Goal: Information Seeking & Learning: Learn about a topic

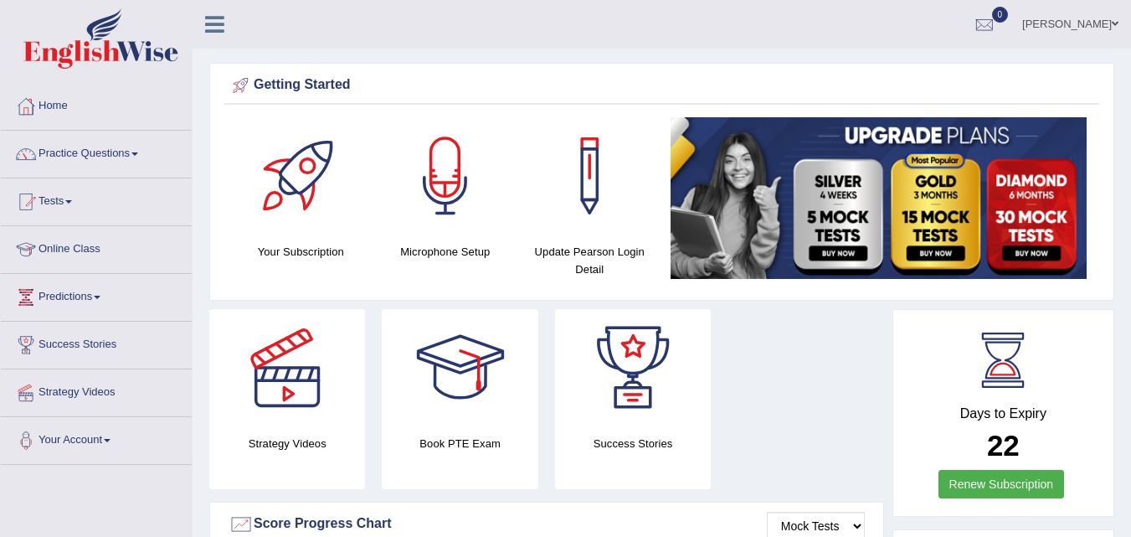
click at [80, 260] on link "Online Class" at bounding box center [96, 247] width 191 height 42
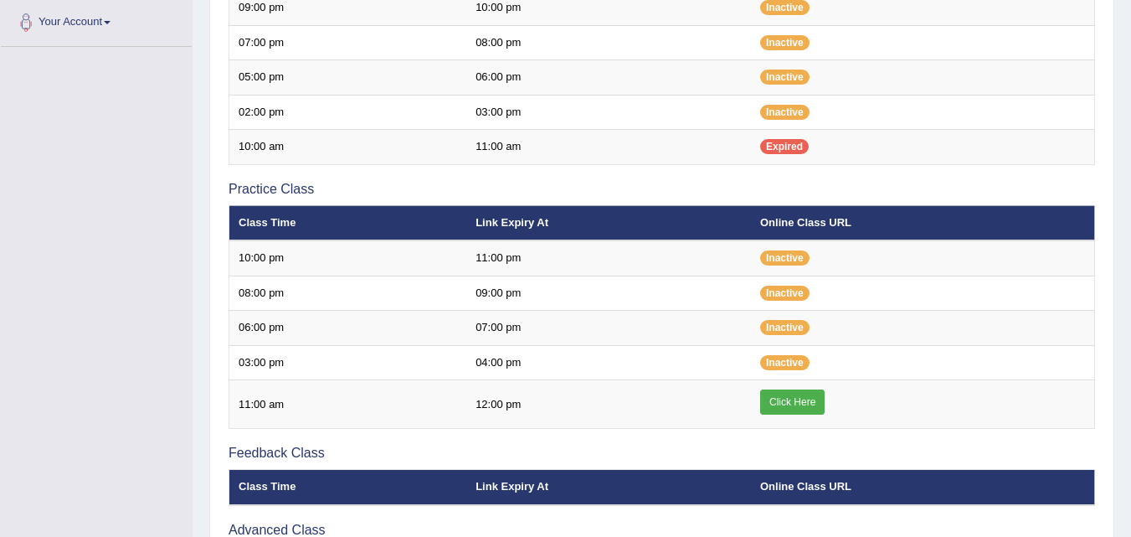
scroll to position [419, 0]
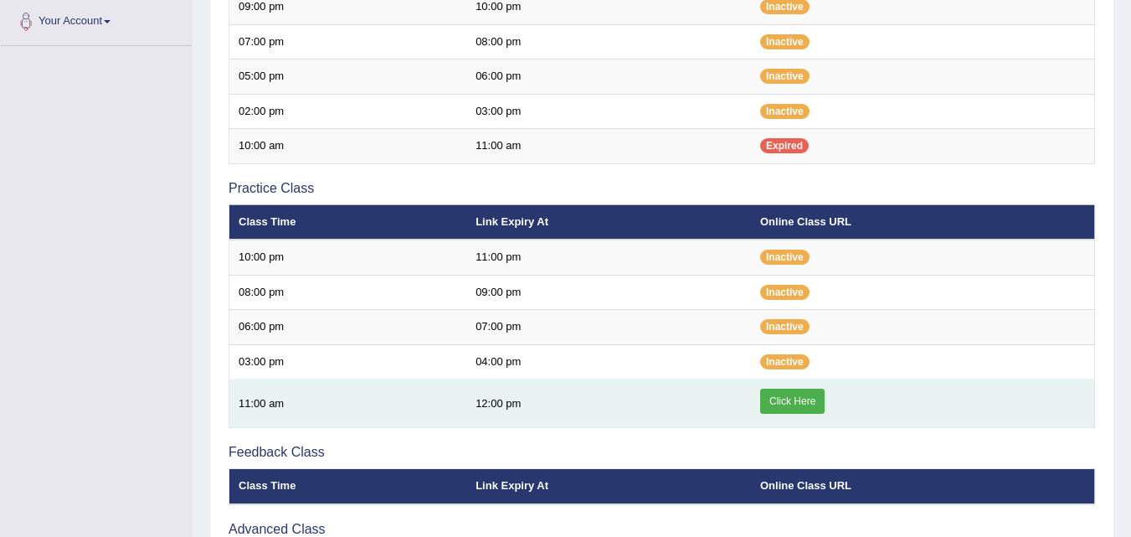
click at [796, 393] on link "Click Here" at bounding box center [792, 401] width 64 height 25
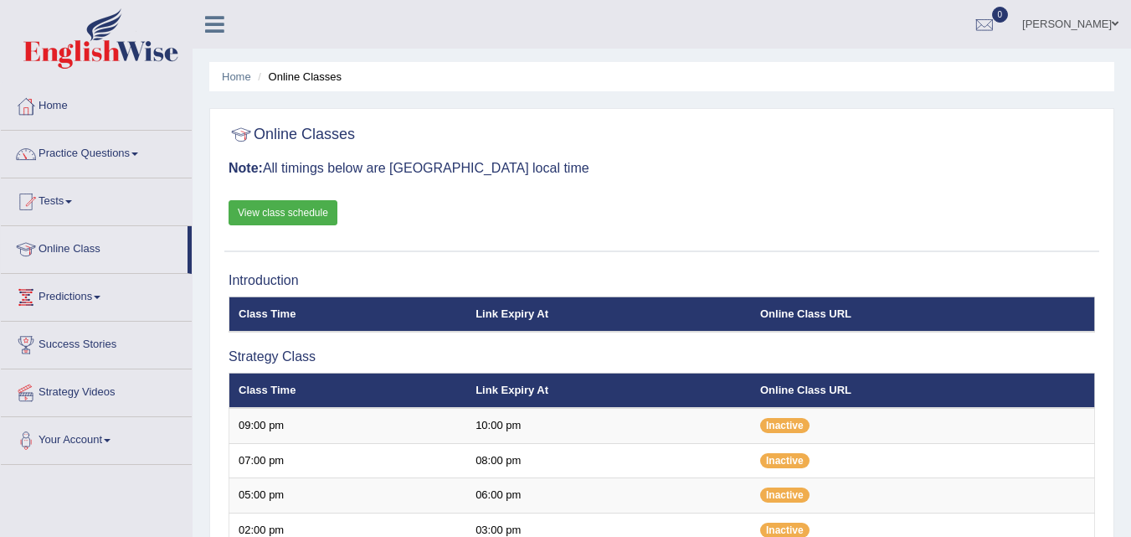
click at [122, 147] on link "Practice Questions" at bounding box center [96, 152] width 191 height 42
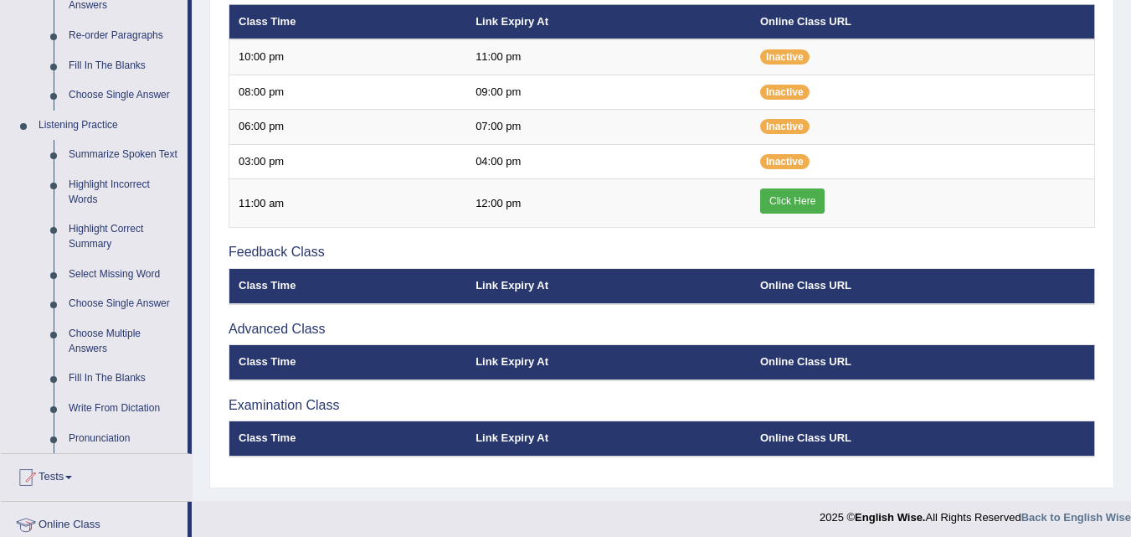
scroll to position [622, 0]
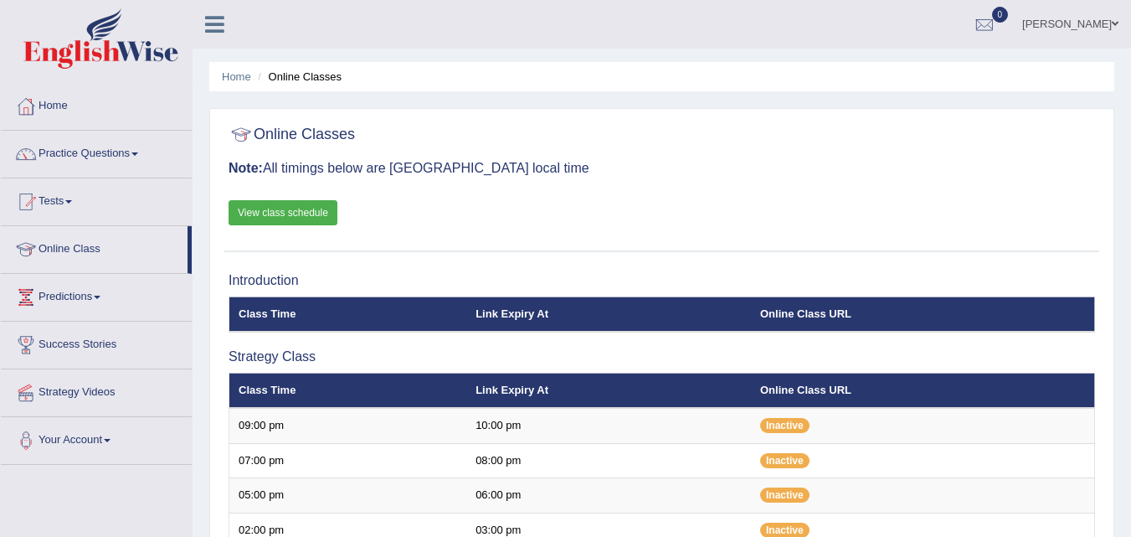
click at [137, 154] on span at bounding box center [134, 153] width 7 height 3
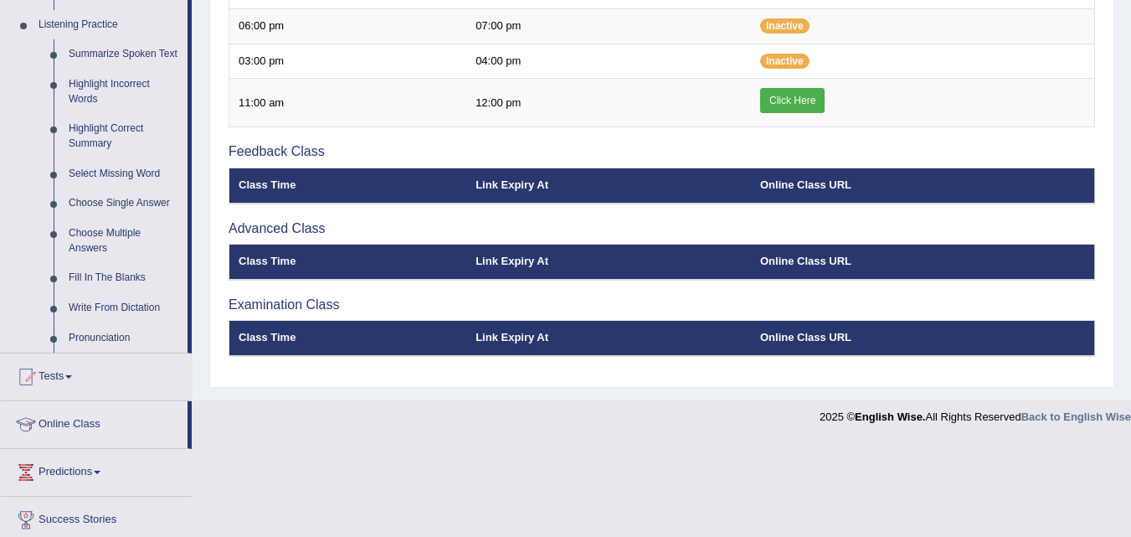
scroll to position [823, 0]
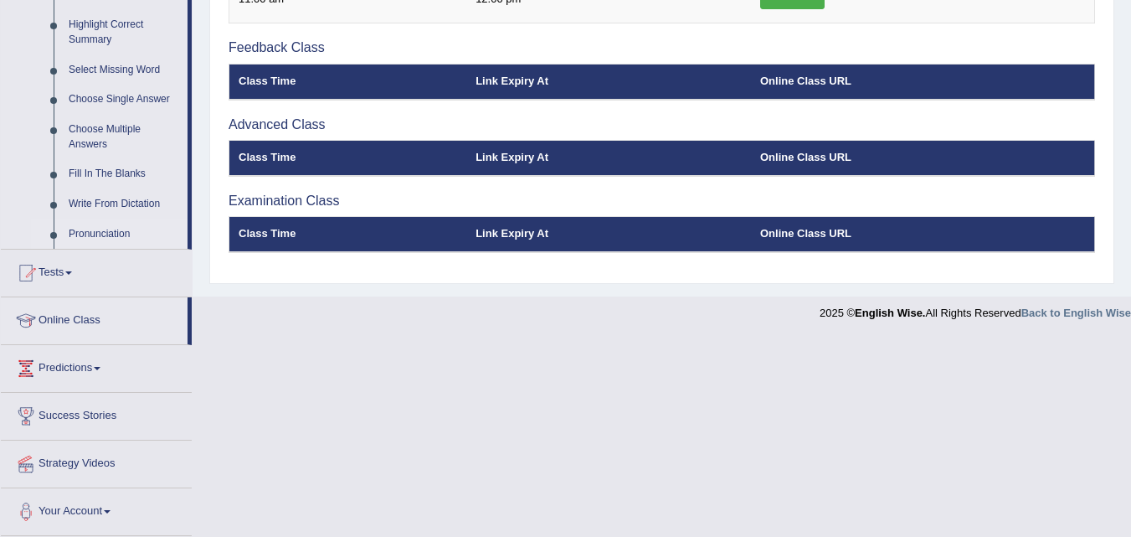
click at [105, 231] on link "Pronunciation" at bounding box center [124, 234] width 126 height 30
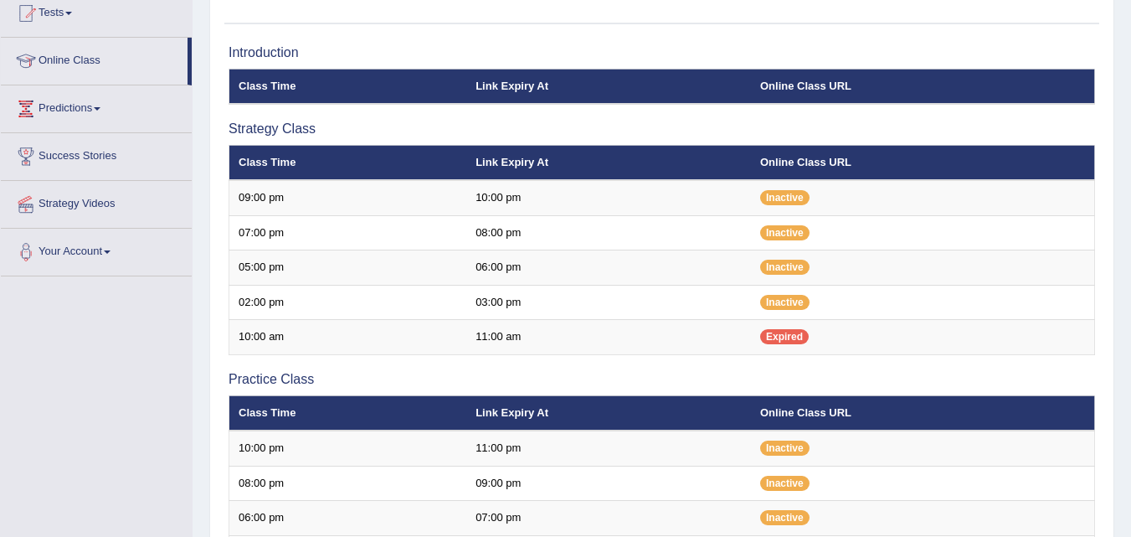
scroll to position [205, 0]
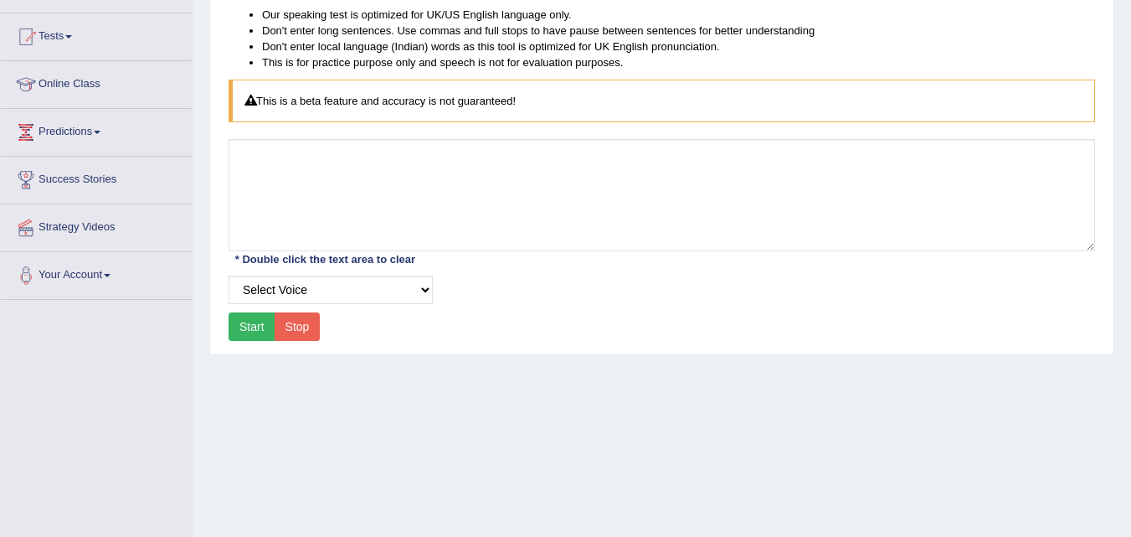
scroll to position [169, 0]
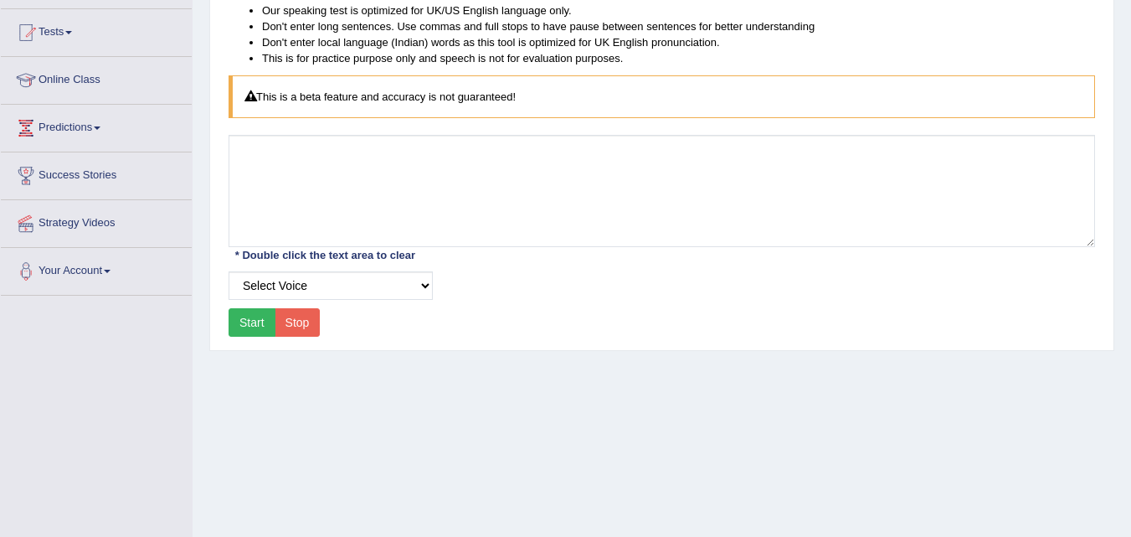
click at [253, 316] on button "Start" at bounding box center [252, 322] width 47 height 28
click at [415, 278] on select "Select Voice UK English Female UK English Male" at bounding box center [331, 285] width 204 height 28
select select "2"
click at [229, 271] on select "Select Voice UK English Female UK English Male" at bounding box center [331, 285] width 204 height 28
click at [265, 325] on button "Start" at bounding box center [252, 322] width 47 height 28
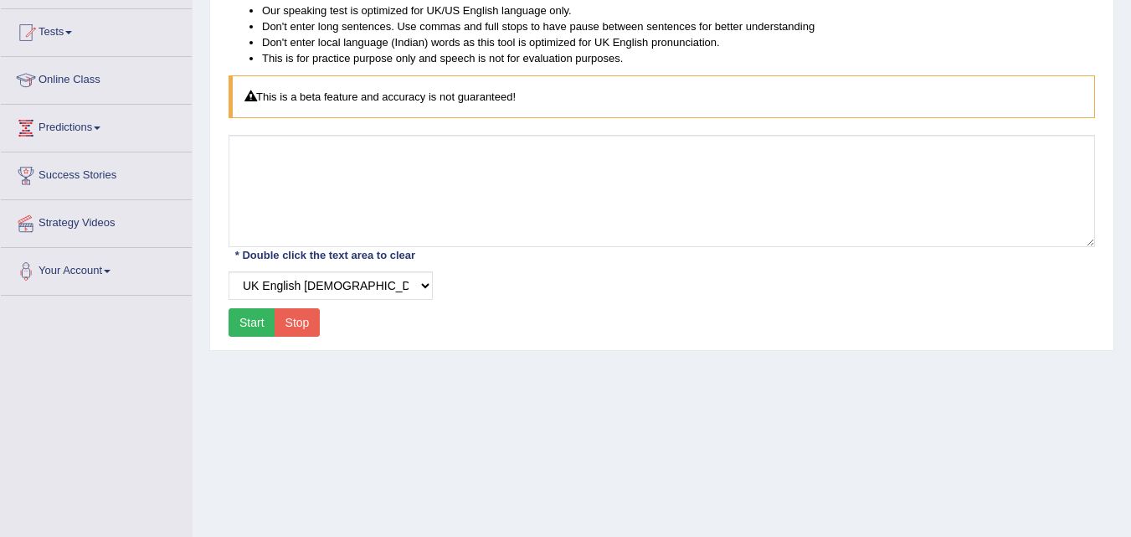
click at [348, 442] on div "Home Practice Pronunciation Listen to a native speaker pronunciation Our speaki…" at bounding box center [662, 249] width 939 height 837
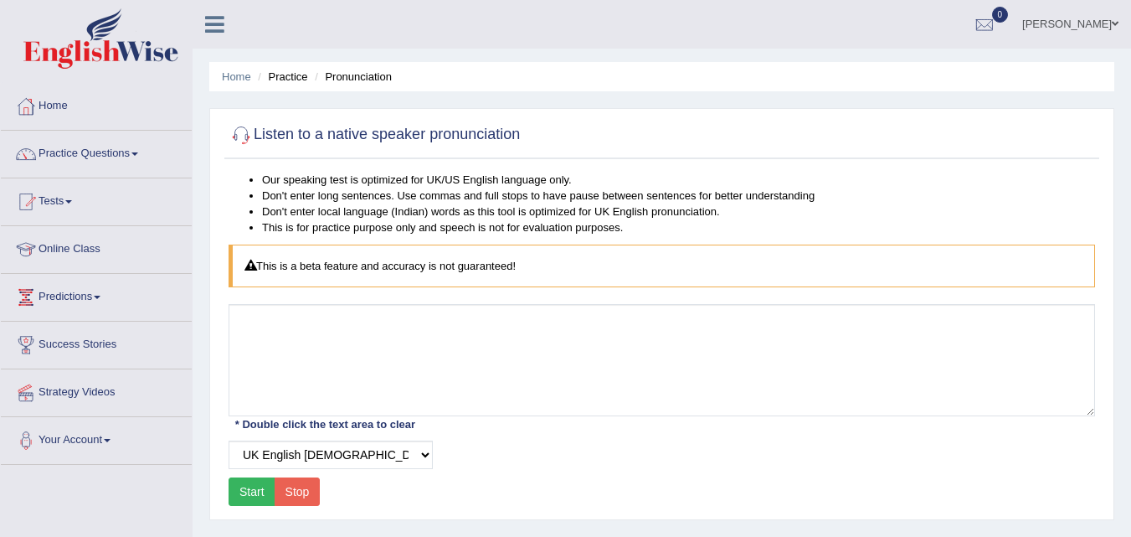
scroll to position [3, 0]
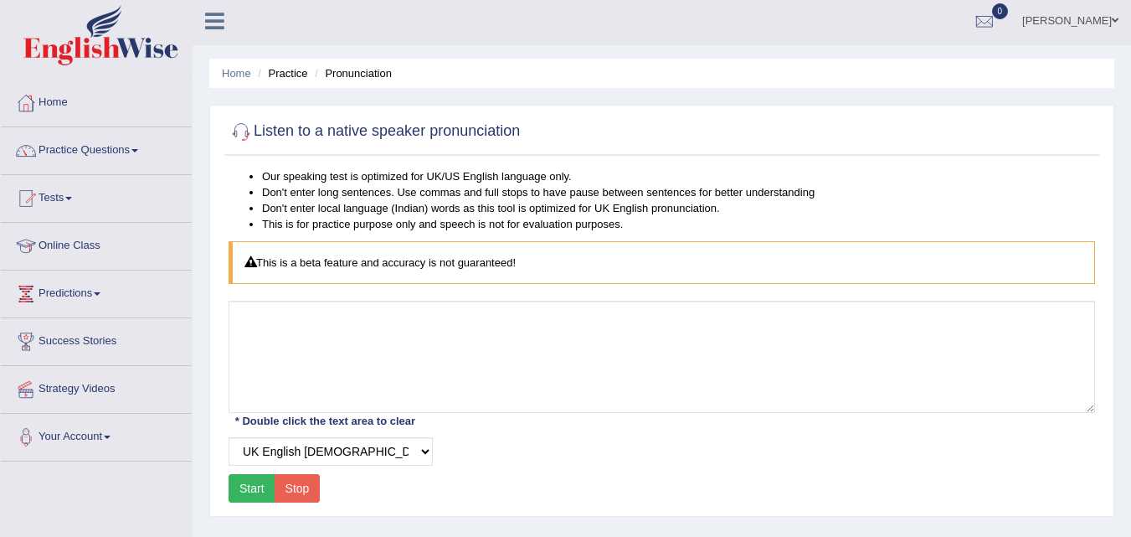
click at [287, 71] on li "Practice" at bounding box center [281, 73] width 54 height 16
click at [95, 149] on link "Practice Questions" at bounding box center [96, 148] width 191 height 42
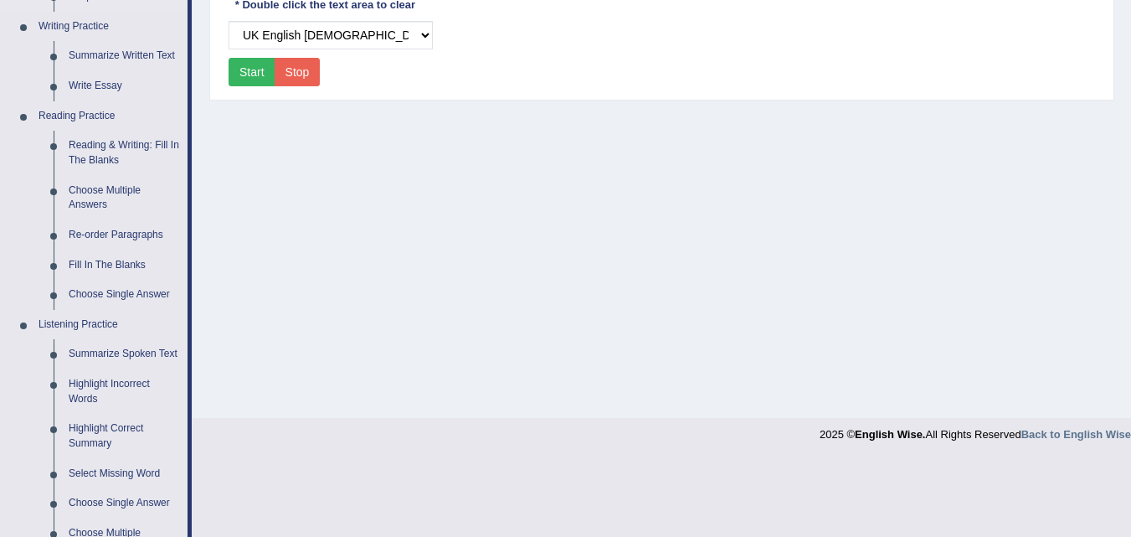
scroll to position [434, 0]
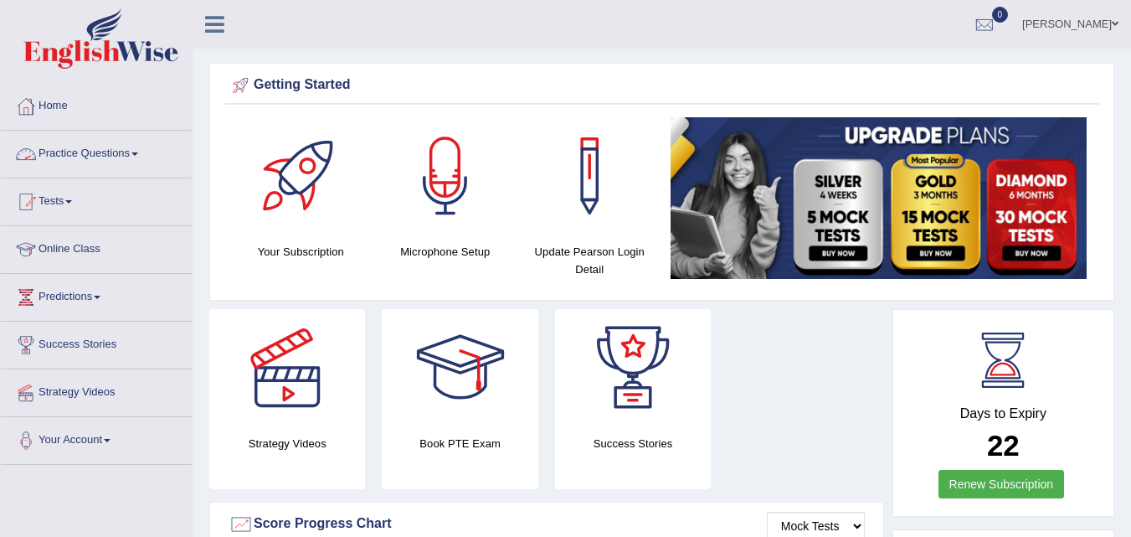
click at [67, 158] on link "Practice Questions" at bounding box center [96, 152] width 191 height 42
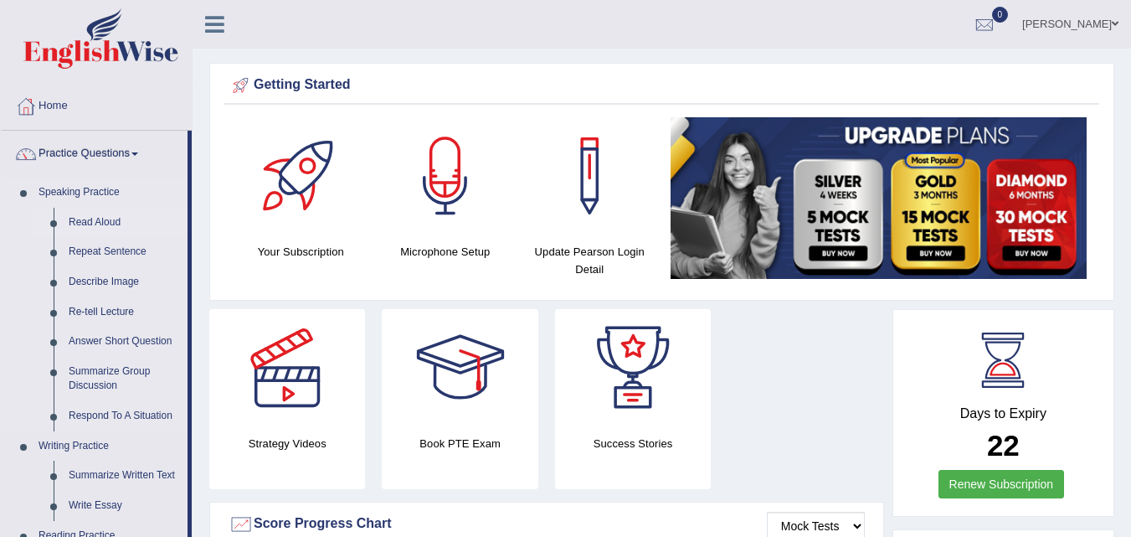
click at [87, 219] on link "Read Aloud" at bounding box center [124, 223] width 126 height 30
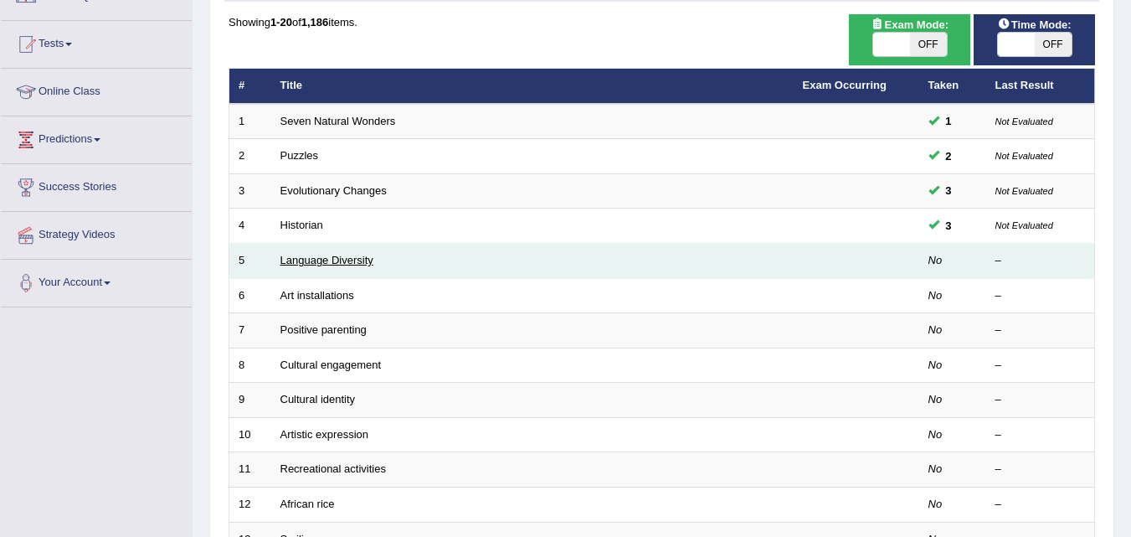
click at [299, 263] on link "Language Diversity" at bounding box center [327, 260] width 93 height 13
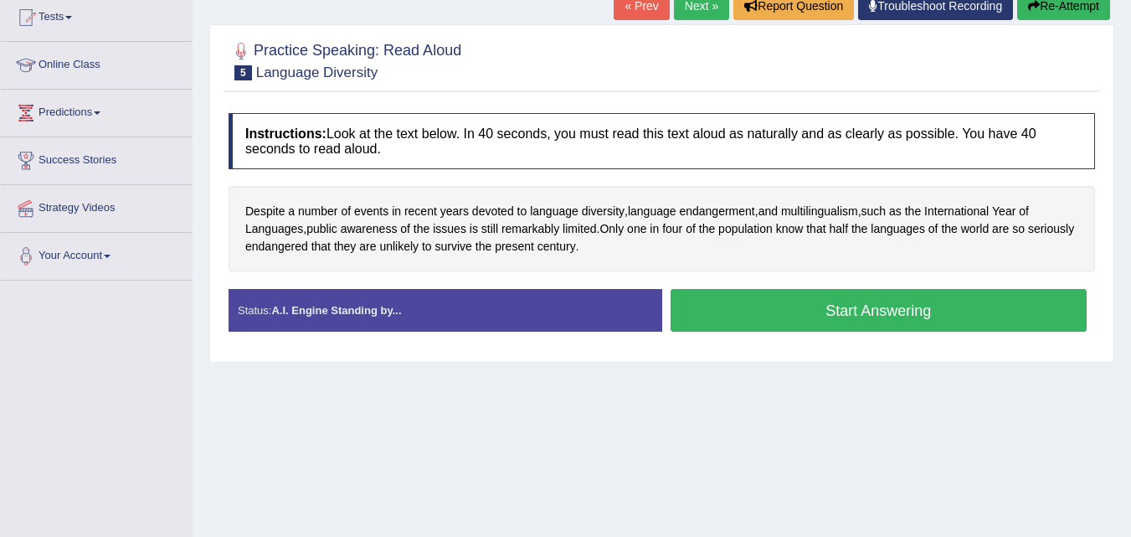
click at [725, 295] on button "Start Answering" at bounding box center [879, 310] width 417 height 43
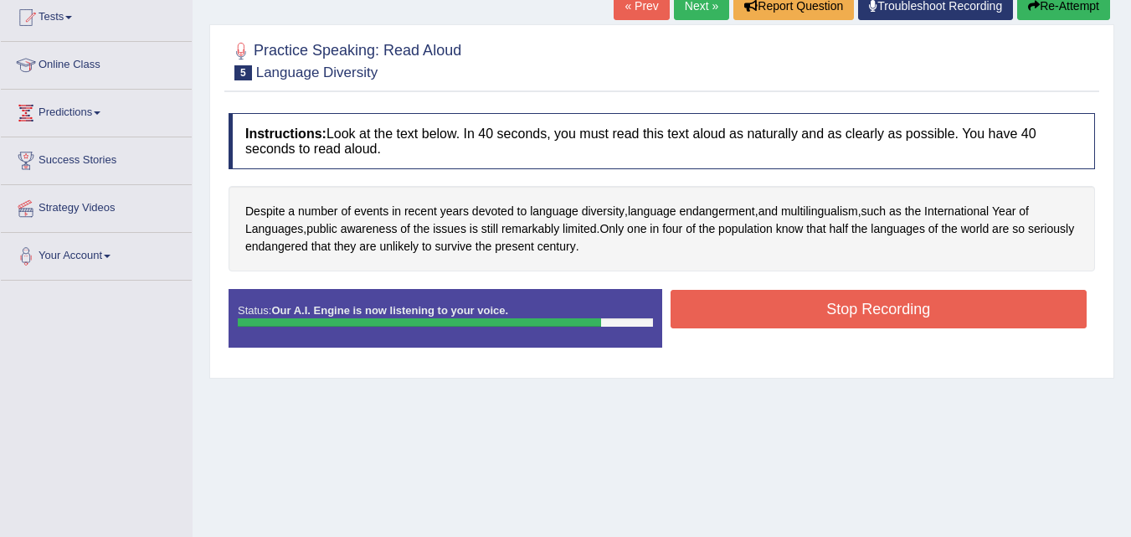
click at [724, 298] on button "Stop Recording" at bounding box center [879, 309] width 417 height 39
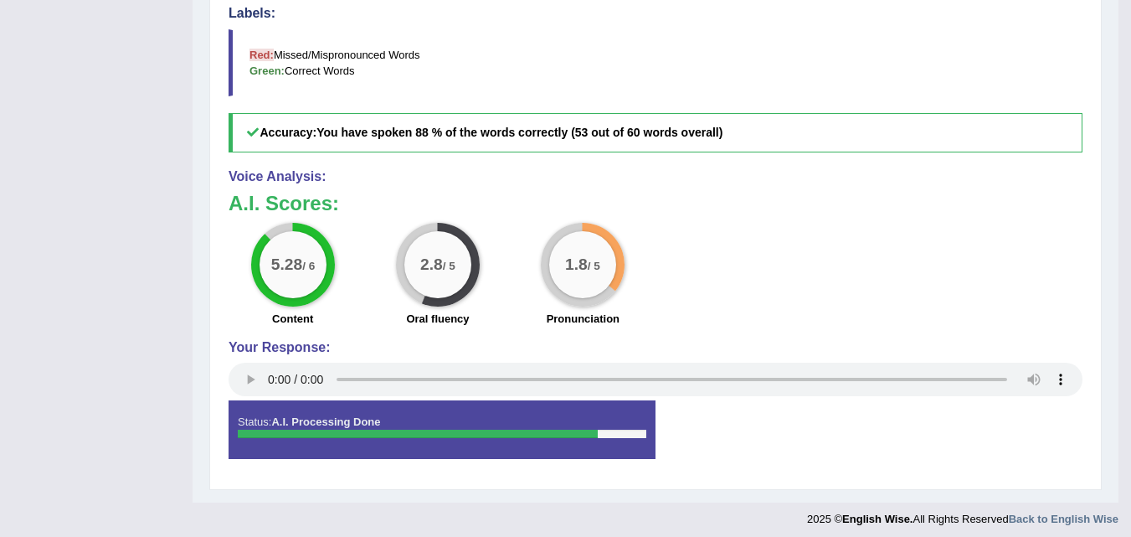
scroll to position [598, 0]
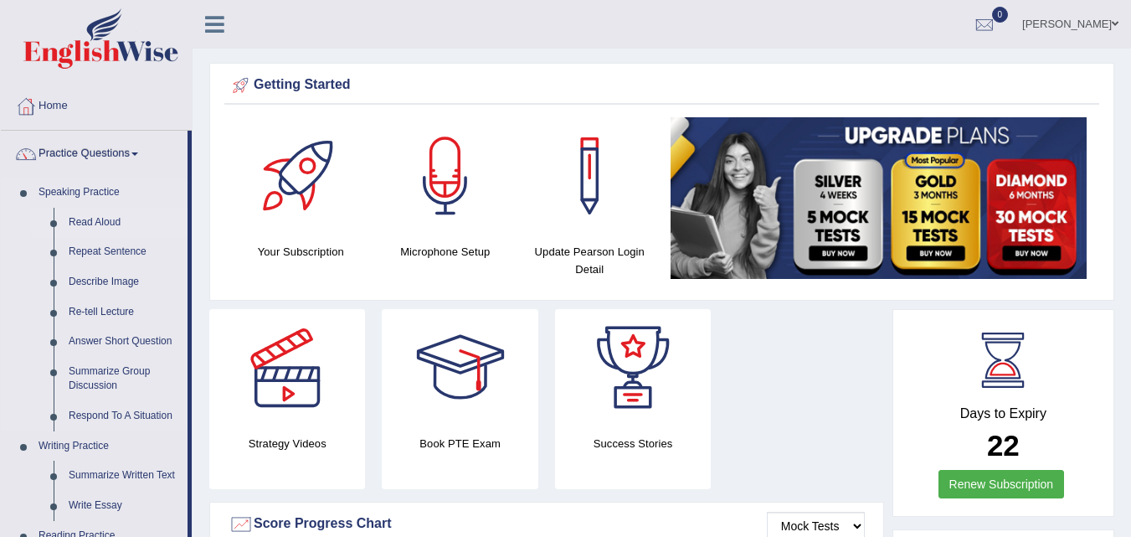
click at [100, 221] on link "Read Aloud" at bounding box center [124, 223] width 126 height 30
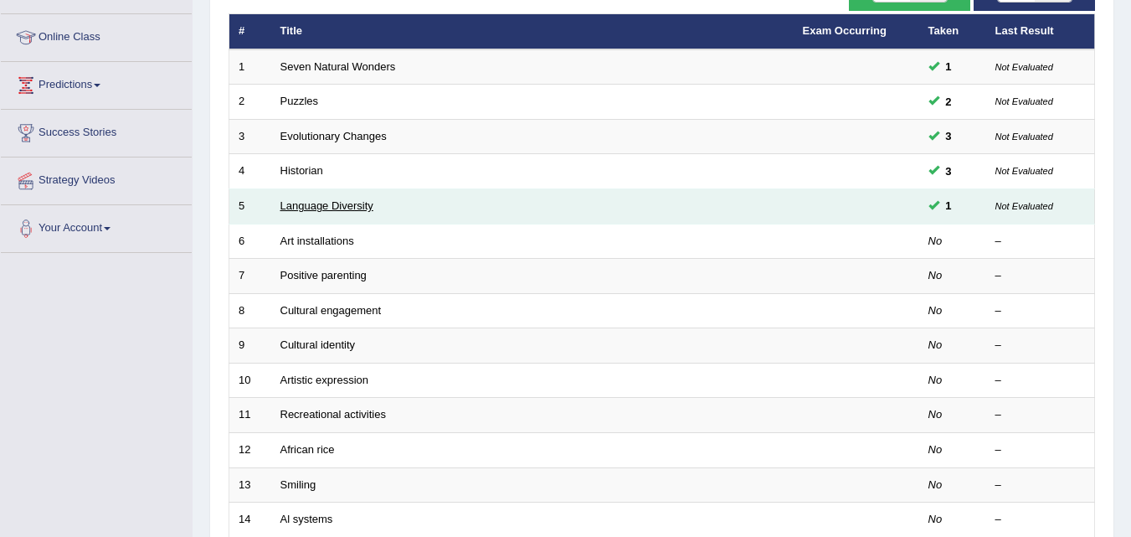
click at [347, 207] on link "Language Diversity" at bounding box center [327, 205] width 93 height 13
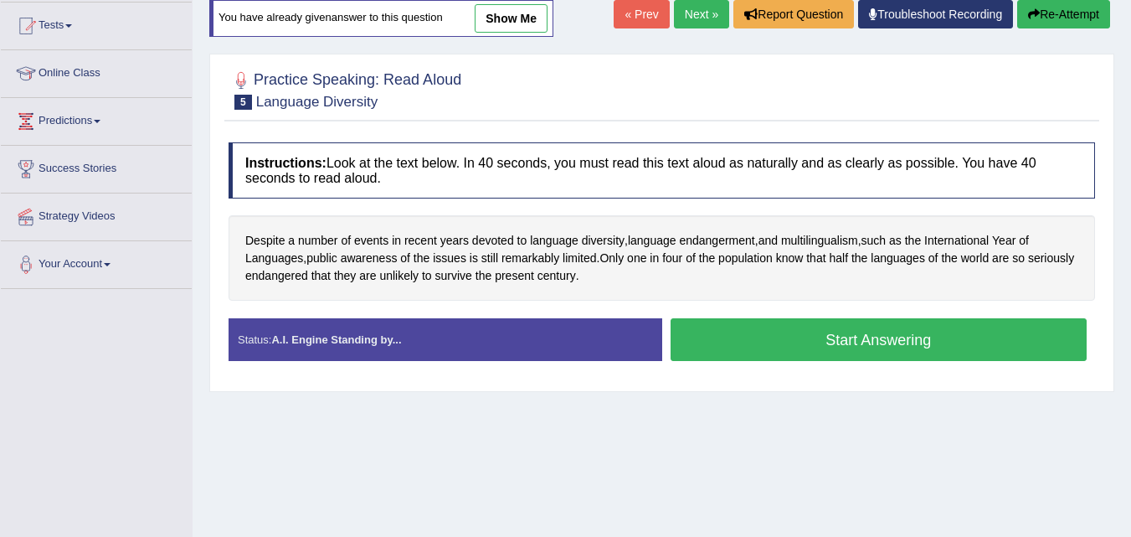
click at [737, 332] on button "Start Answering" at bounding box center [879, 339] width 417 height 43
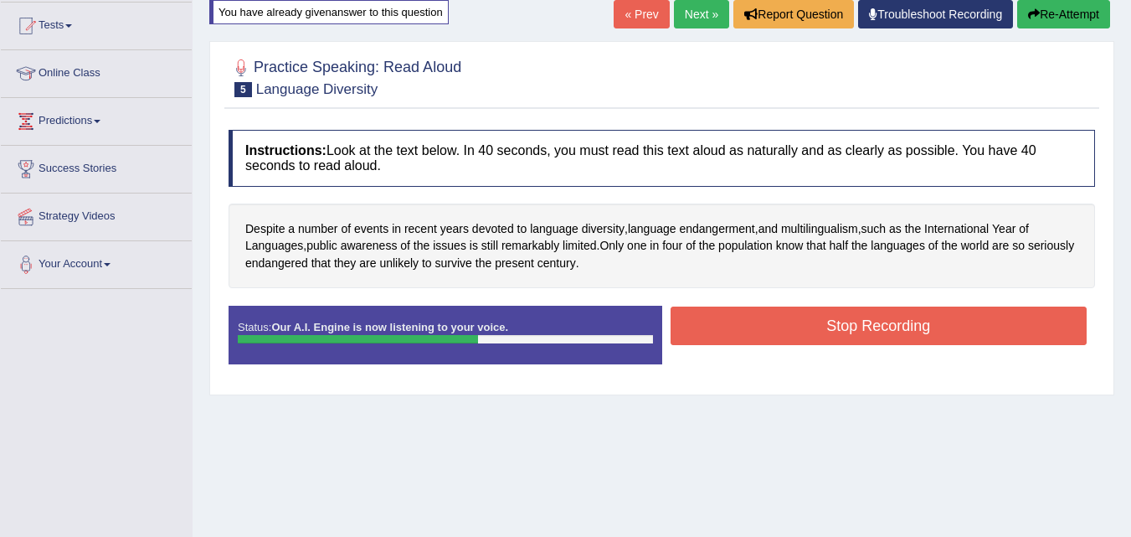
click at [734, 333] on button "Stop Recording" at bounding box center [879, 325] width 417 height 39
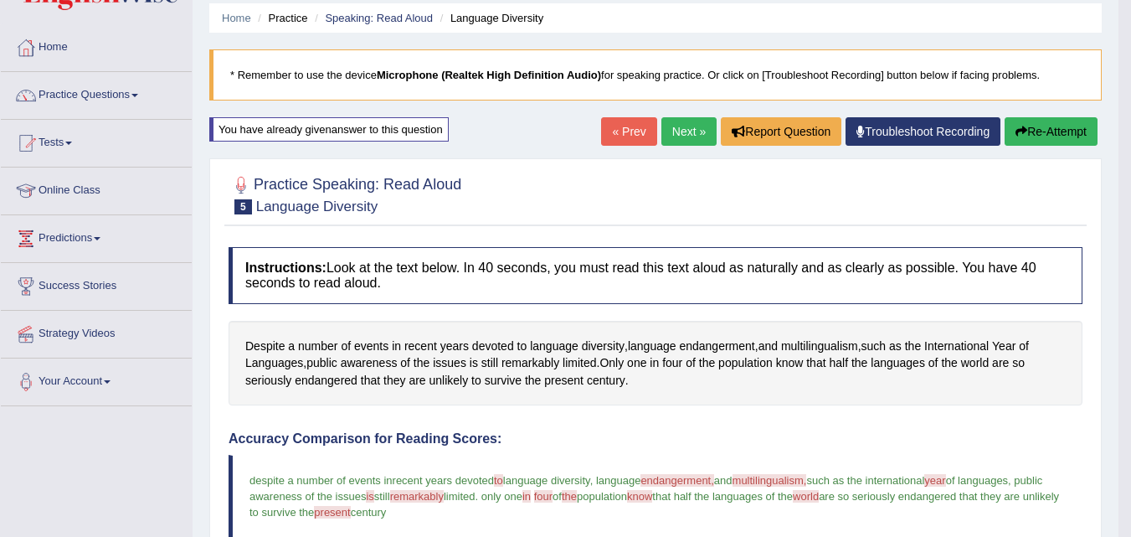
scroll to position [56, 0]
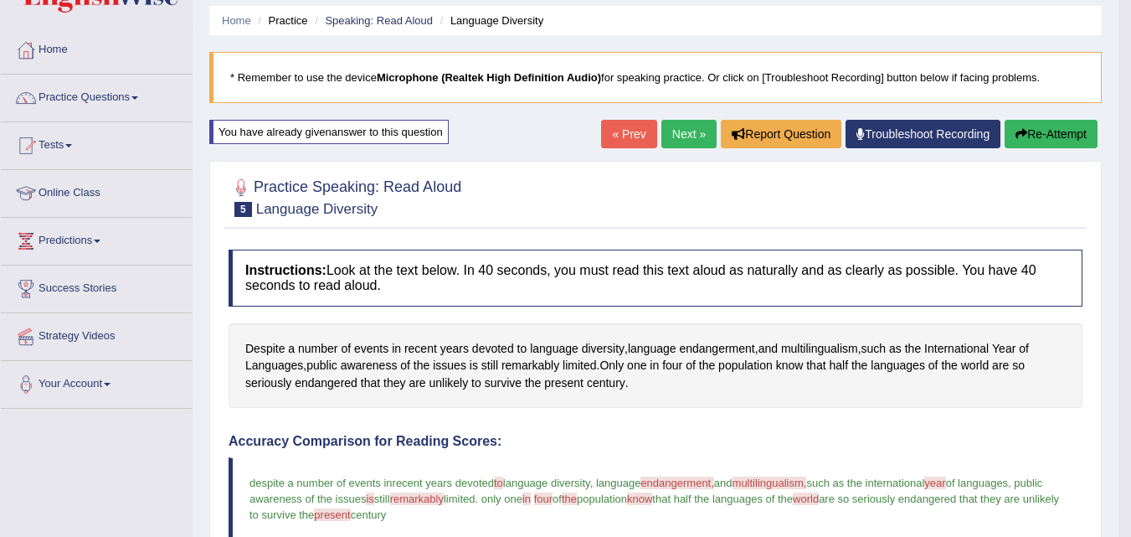
click at [673, 137] on link "Next »" at bounding box center [689, 134] width 55 height 28
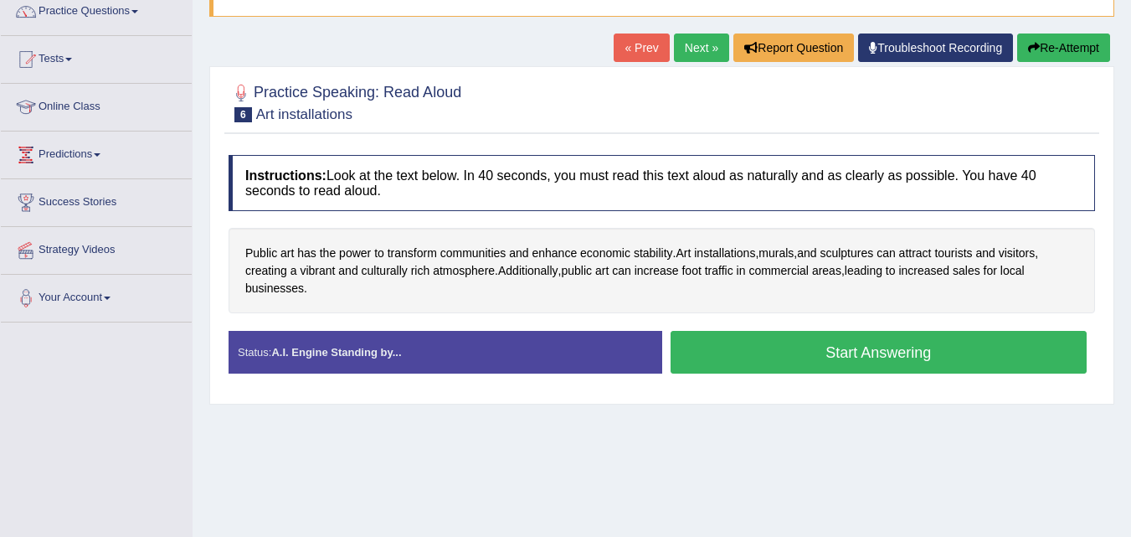
click at [802, 357] on button "Start Answering" at bounding box center [879, 352] width 417 height 43
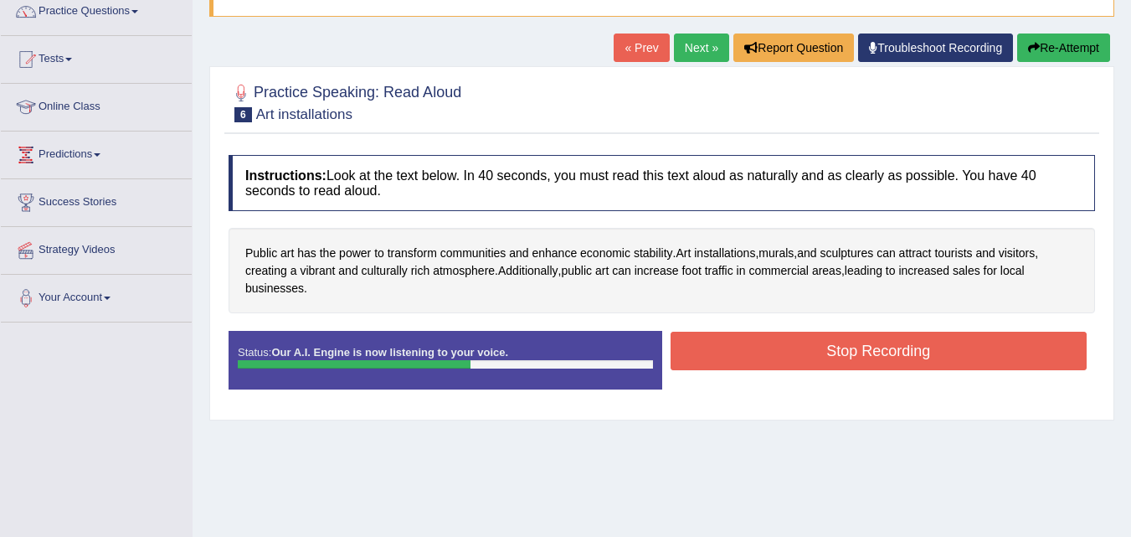
drag, startPoint x: 802, startPoint y: 357, endPoint x: 797, endPoint y: 371, distance: 15.1
click at [797, 371] on div "Stop Recording" at bounding box center [879, 353] width 434 height 43
click at [800, 364] on button "Stop Recording" at bounding box center [879, 351] width 417 height 39
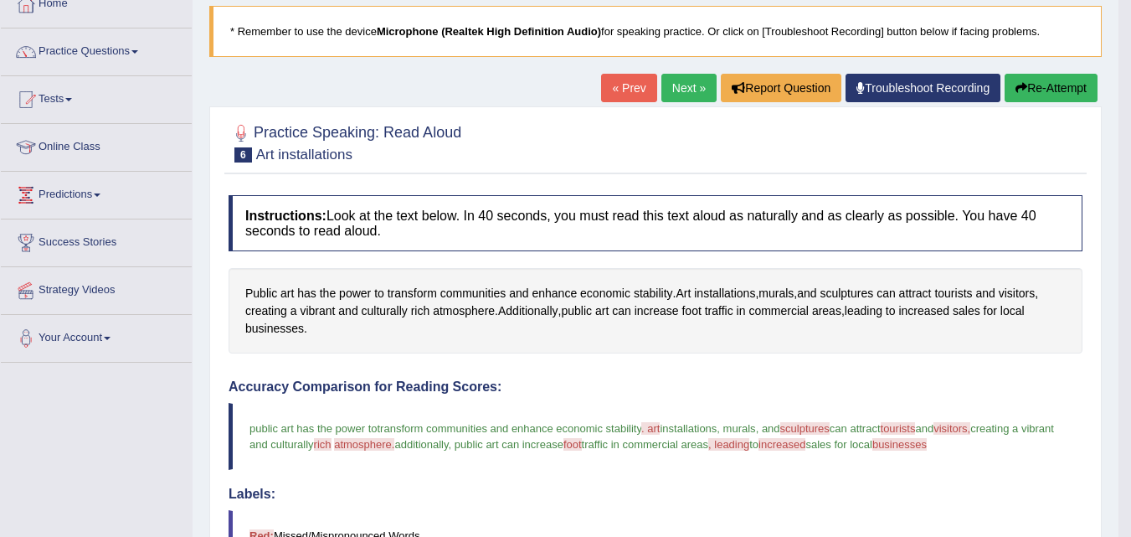
scroll to position [107, 0]
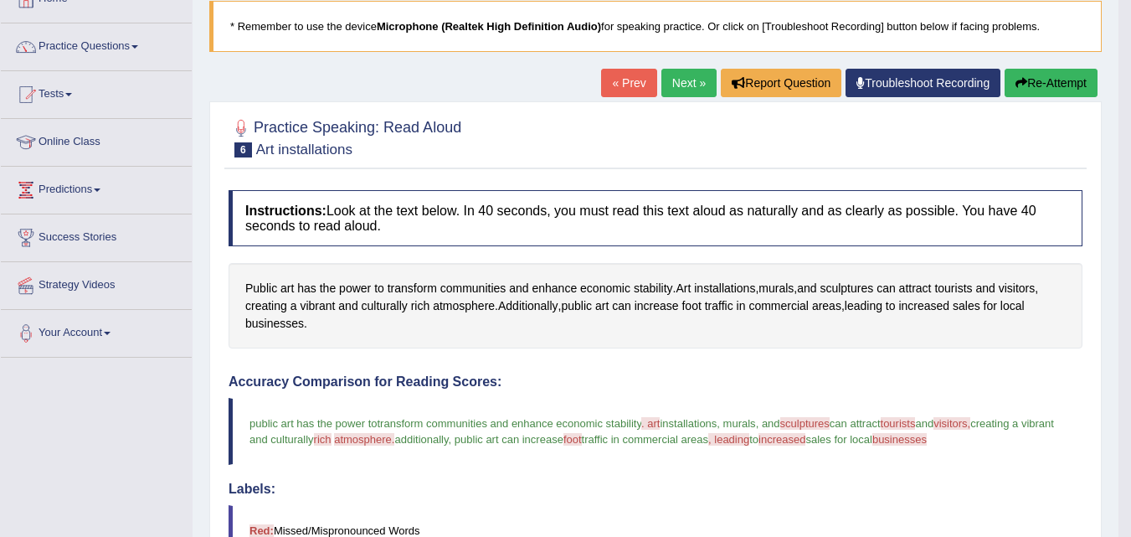
click at [1079, 79] on button "Re-Attempt" at bounding box center [1051, 83] width 93 height 28
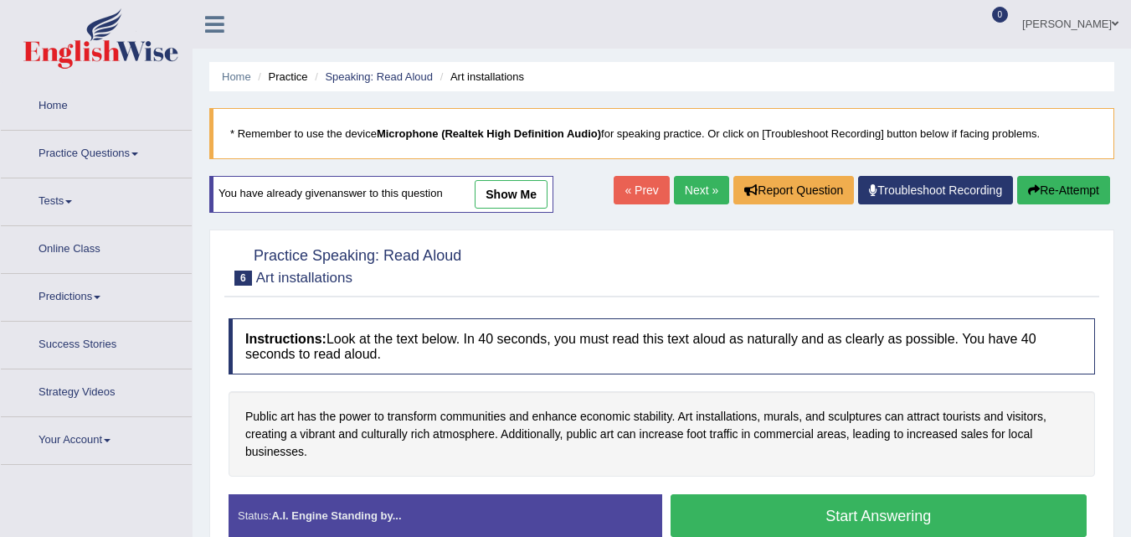
click at [734, 494] on button "Start Answering" at bounding box center [879, 515] width 417 height 43
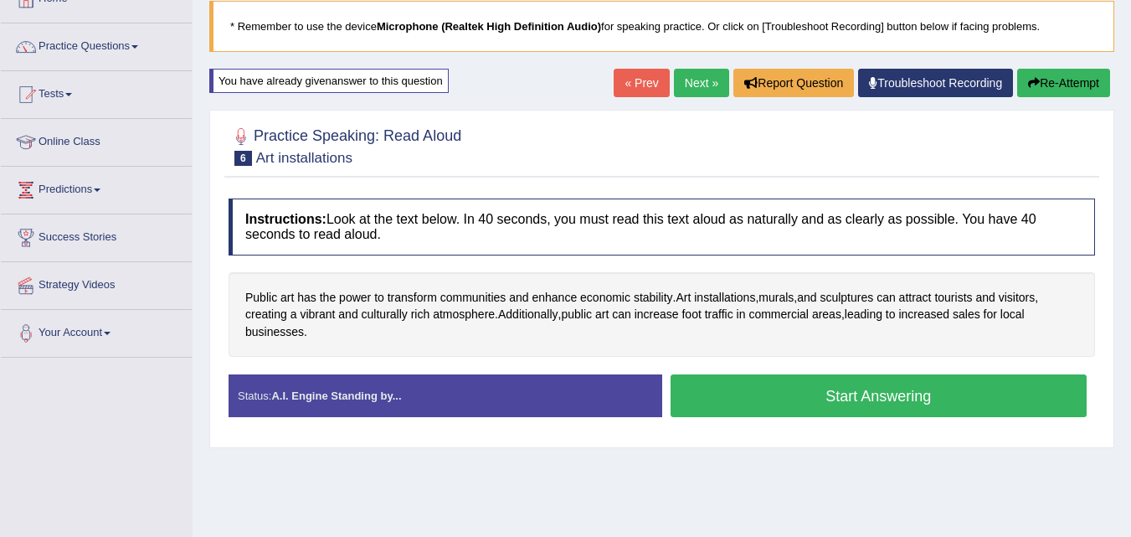
click at [736, 408] on button "Start Answering" at bounding box center [879, 395] width 417 height 43
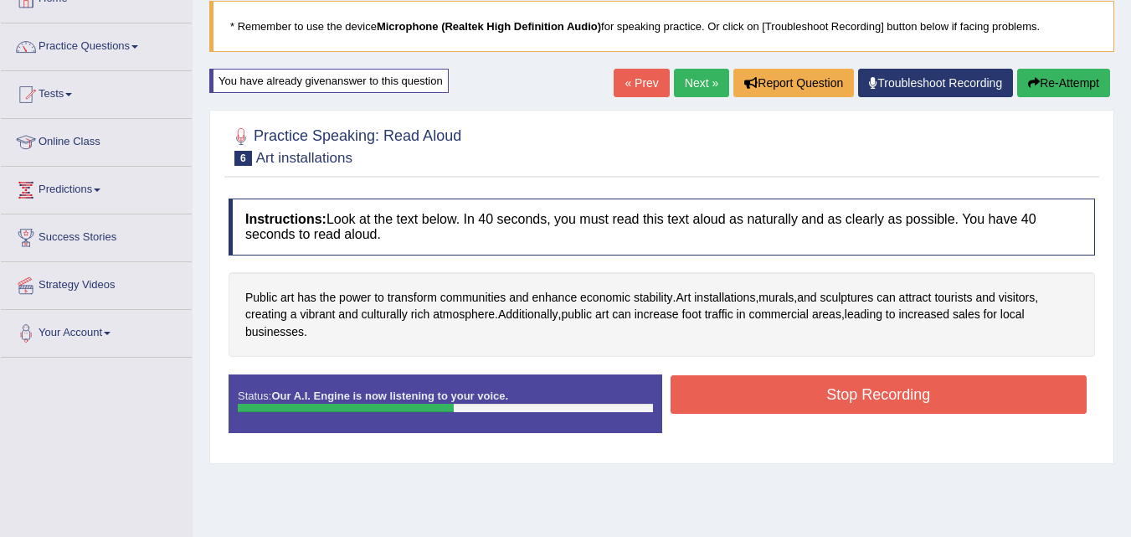
click at [736, 409] on button "Stop Recording" at bounding box center [879, 394] width 417 height 39
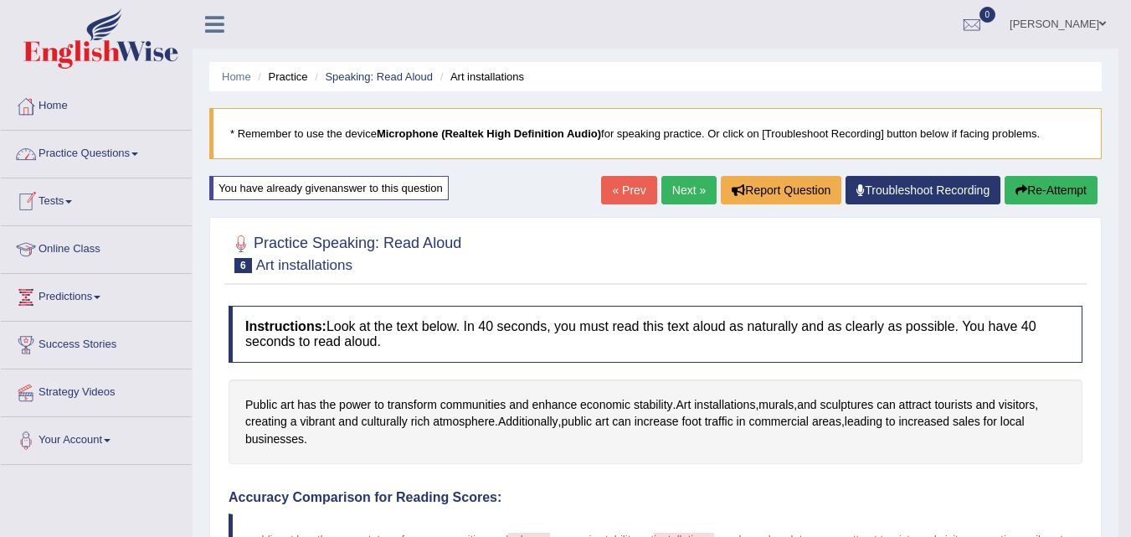
click at [74, 167] on link "Practice Questions" at bounding box center [96, 152] width 191 height 42
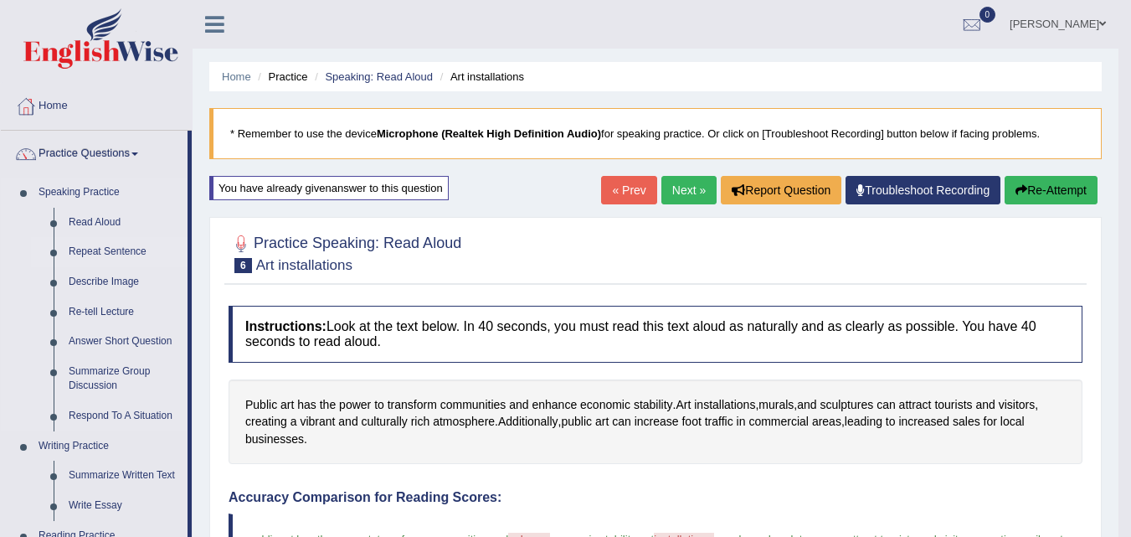
click at [102, 252] on link "Repeat Sentence" at bounding box center [124, 252] width 126 height 30
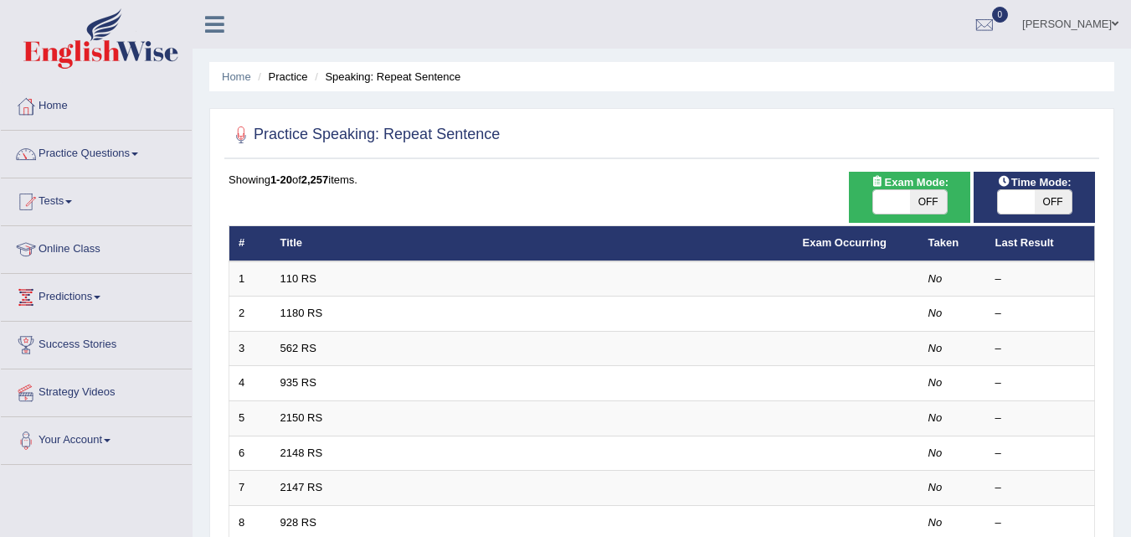
click at [291, 270] on td "110 RS" at bounding box center [532, 278] width 523 height 35
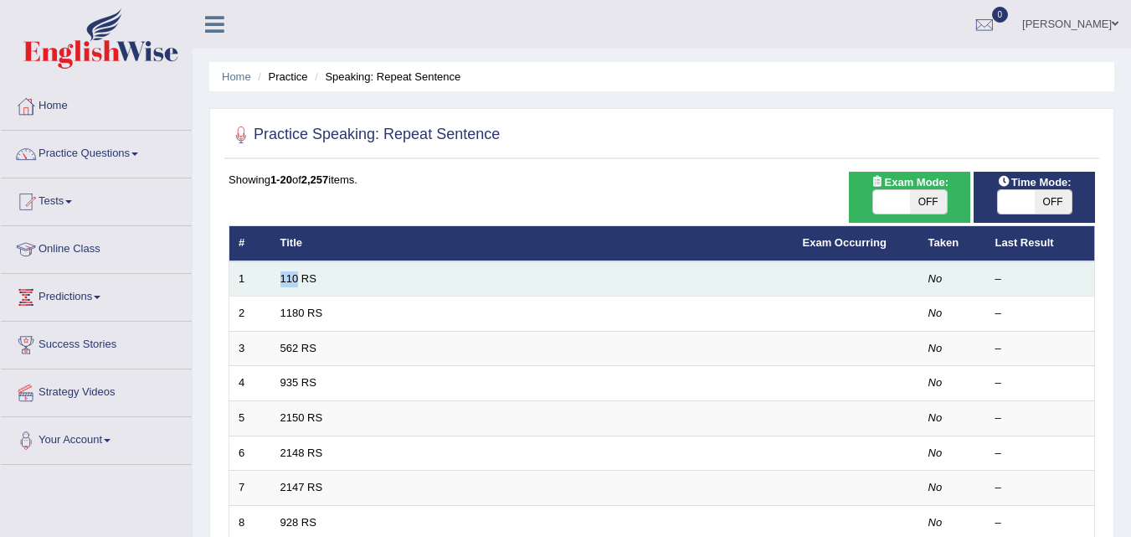
drag, startPoint x: 0, startPoint y: 0, endPoint x: 291, endPoint y: 270, distance: 397.6
click at [291, 270] on td "110 RS" at bounding box center [532, 278] width 523 height 35
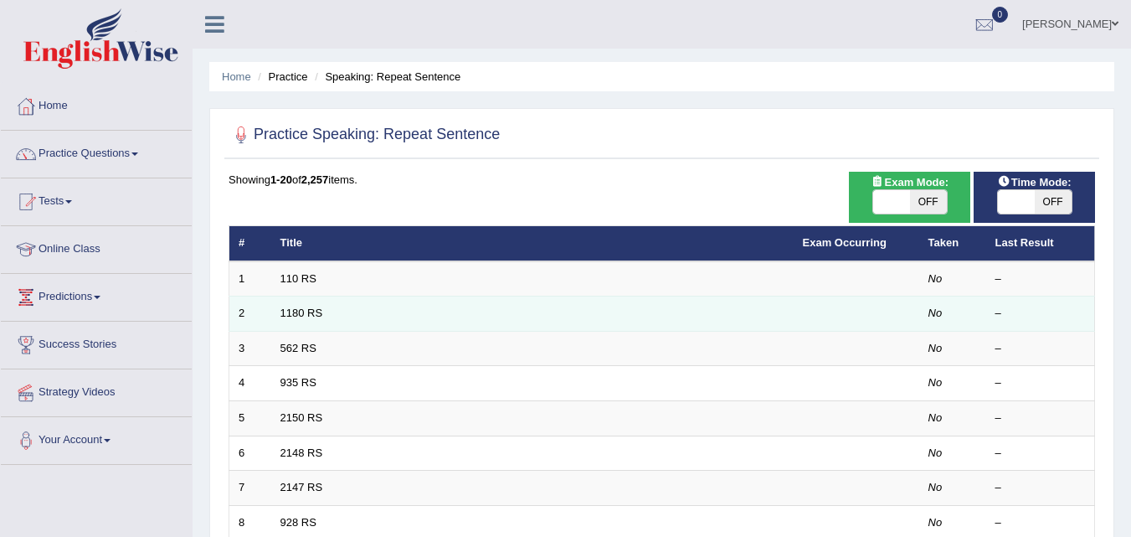
click at [487, 312] on td "1180 RS" at bounding box center [532, 313] width 523 height 35
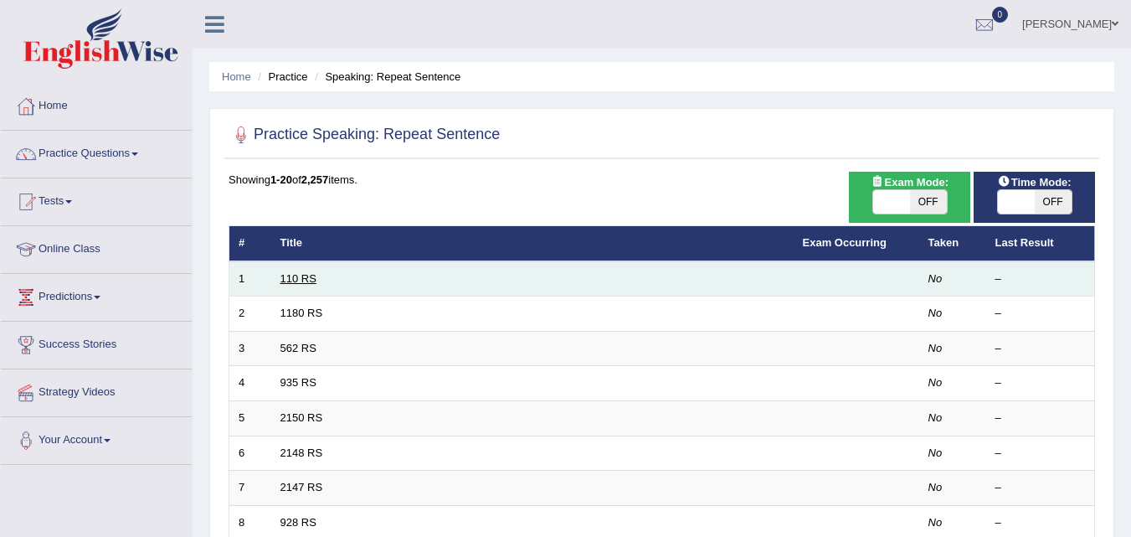
click at [299, 278] on link "110 RS" at bounding box center [299, 278] width 36 height 13
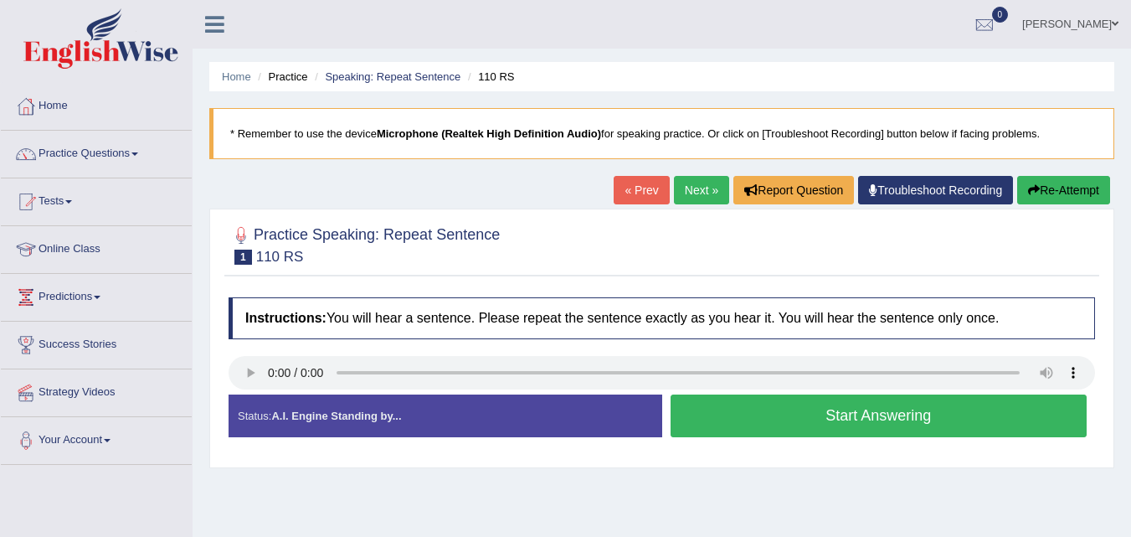
click at [797, 423] on button "Start Answering" at bounding box center [879, 415] width 417 height 43
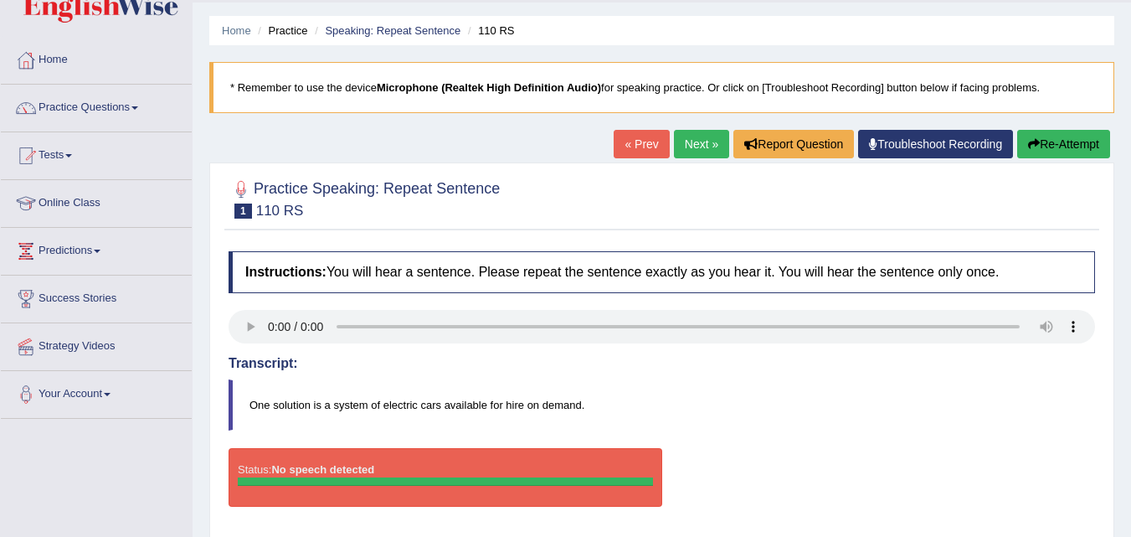
scroll to position [45, 0]
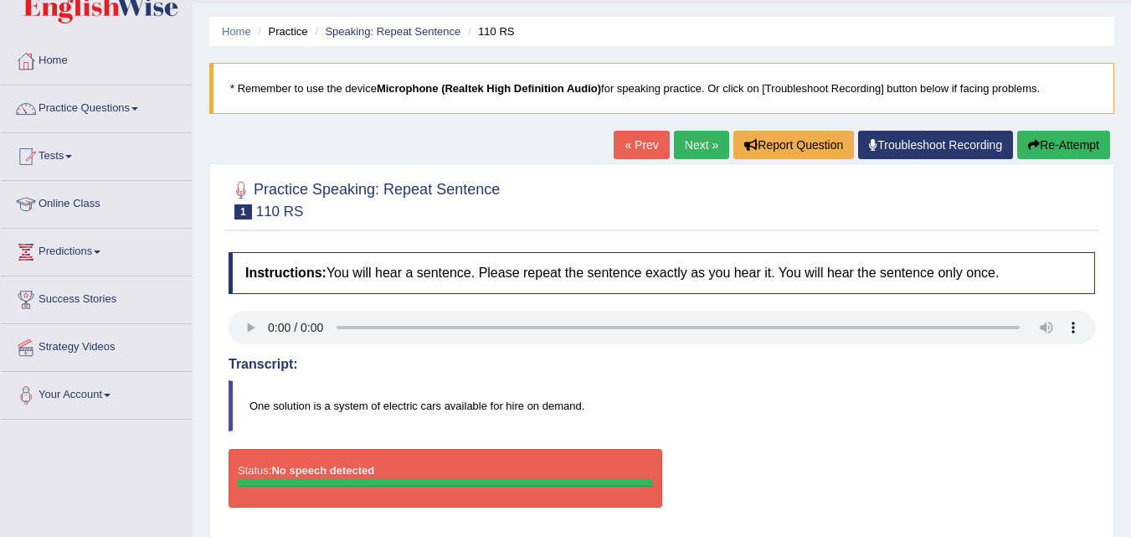
click at [1038, 144] on button "Re-Attempt" at bounding box center [1063, 145] width 93 height 28
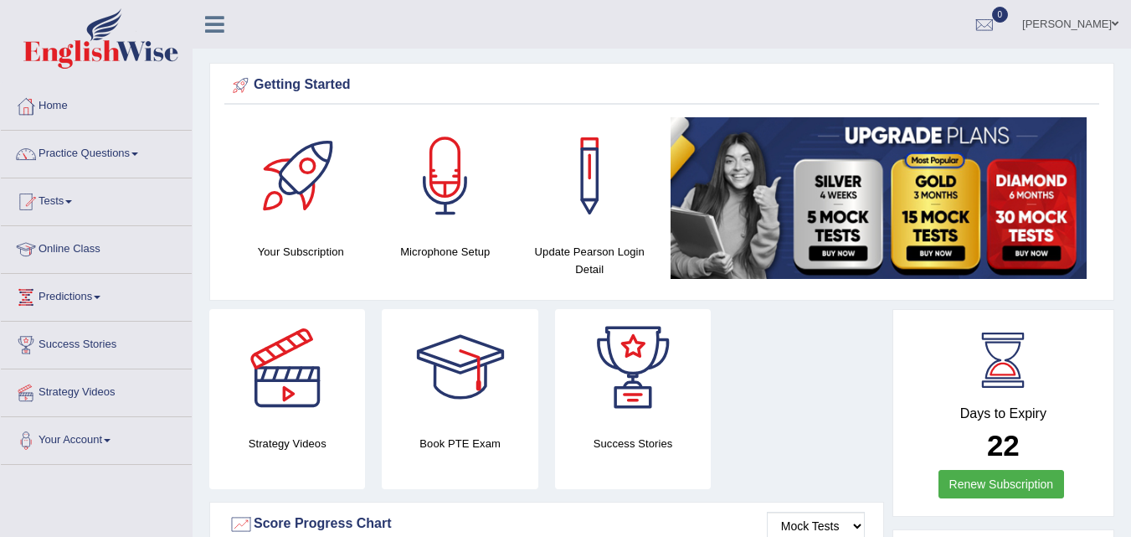
click at [95, 156] on link "Practice Questions" at bounding box center [96, 152] width 191 height 42
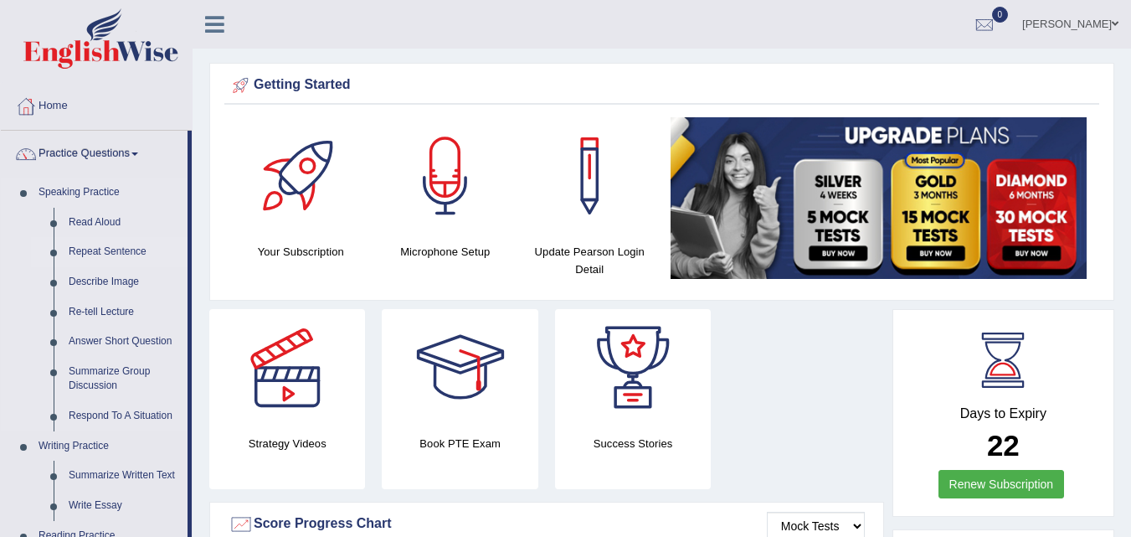
click at [106, 245] on link "Repeat Sentence" at bounding box center [124, 252] width 126 height 30
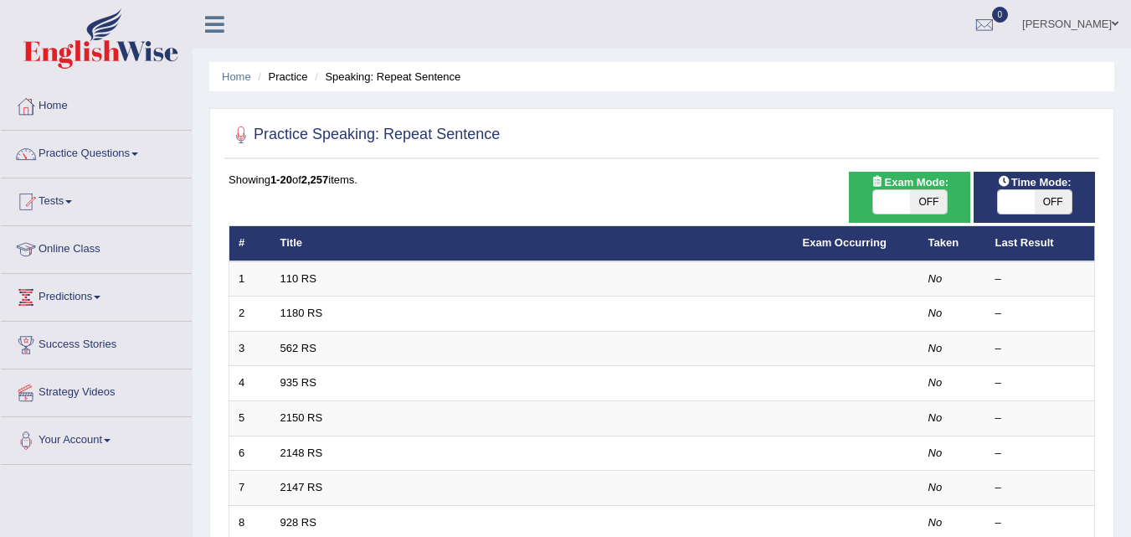
click at [293, 277] on link "110 RS" at bounding box center [299, 278] width 36 height 13
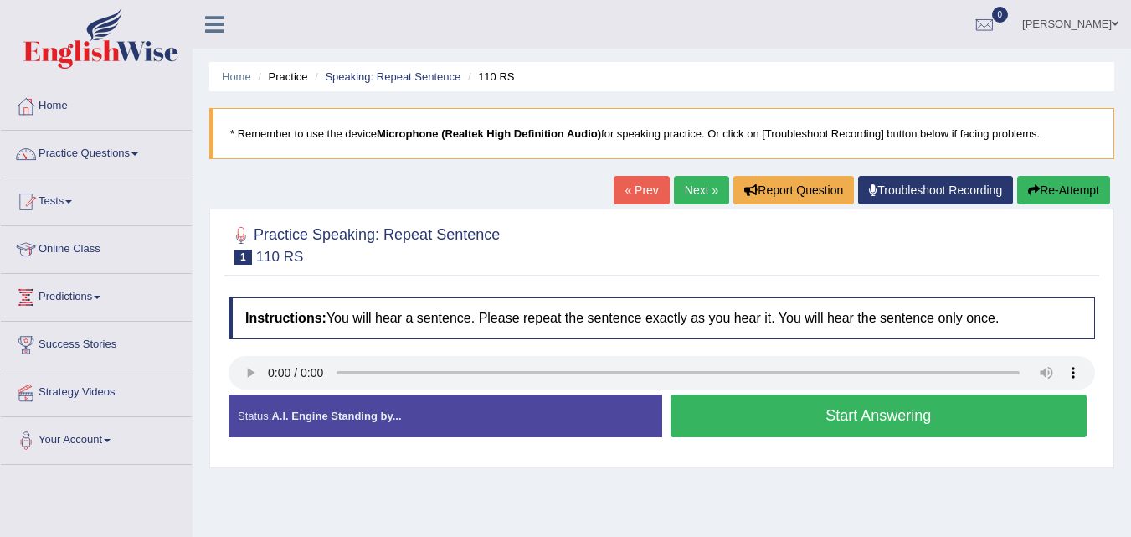
click at [832, 434] on button "Start Answering" at bounding box center [879, 415] width 417 height 43
click at [832, 417] on button "Start Answering" at bounding box center [879, 415] width 417 height 43
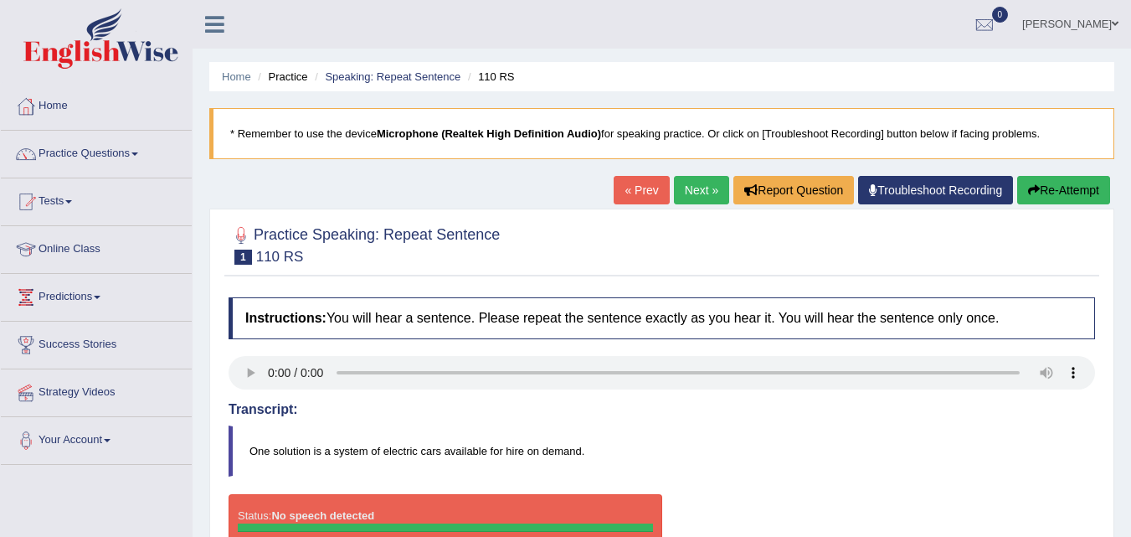
click at [753, 88] on ul "Home Practice Speaking: Repeat Sentence 110 RS" at bounding box center [661, 76] width 905 height 29
click at [1051, 195] on button "Re-Attempt" at bounding box center [1063, 190] width 93 height 28
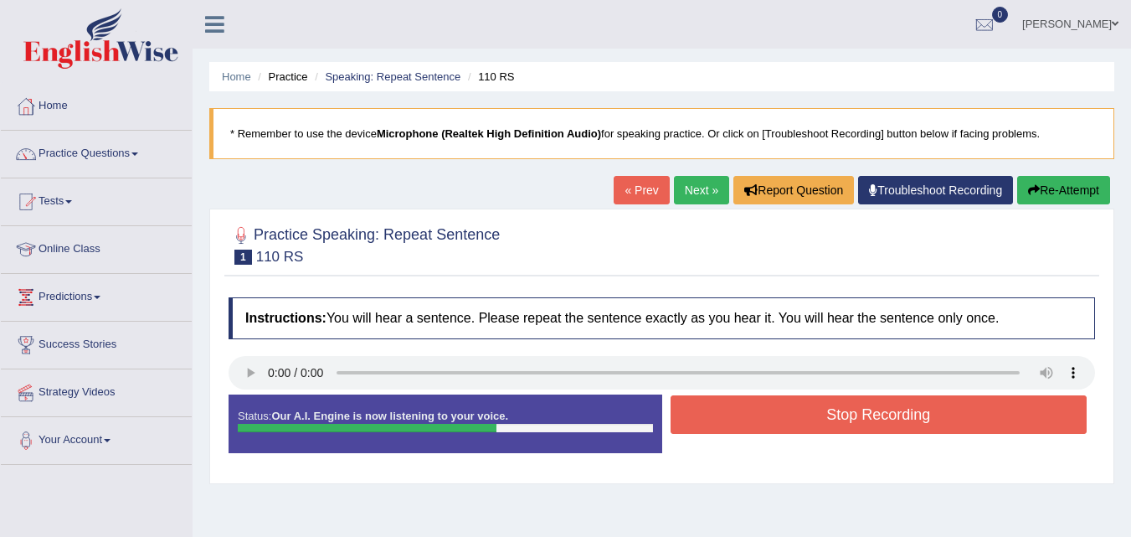
click at [920, 415] on button "Stop Recording" at bounding box center [879, 414] width 417 height 39
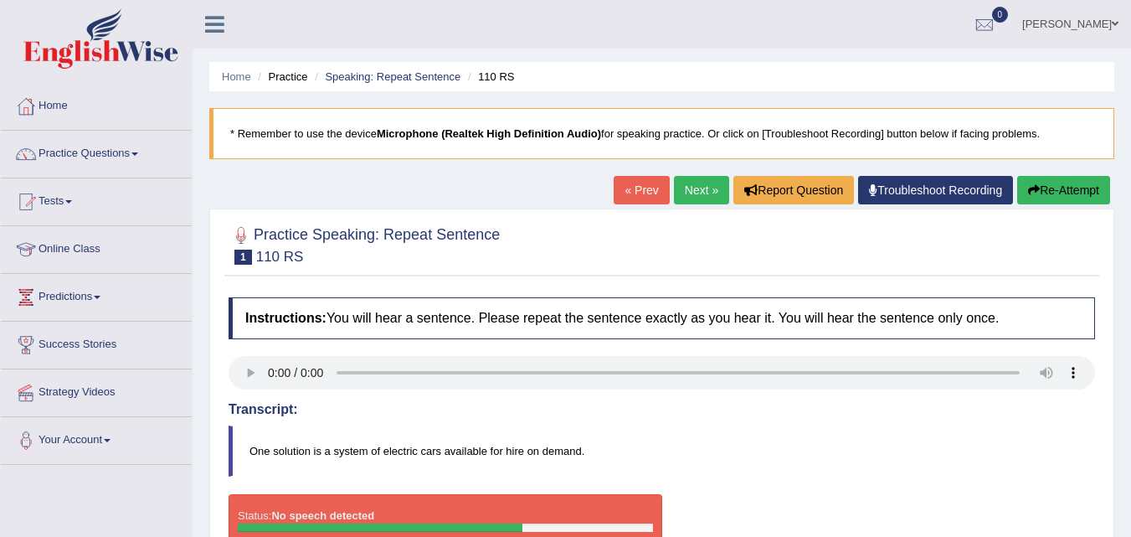
click at [1024, 182] on button "Re-Attempt" at bounding box center [1063, 190] width 93 height 28
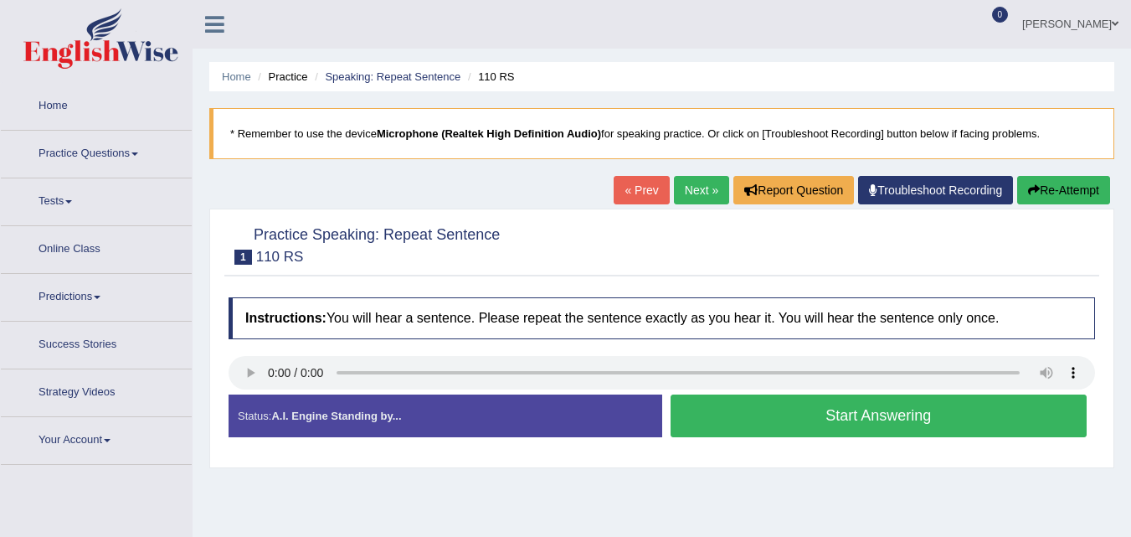
click at [852, 394] on button "Start Answering" at bounding box center [879, 415] width 417 height 43
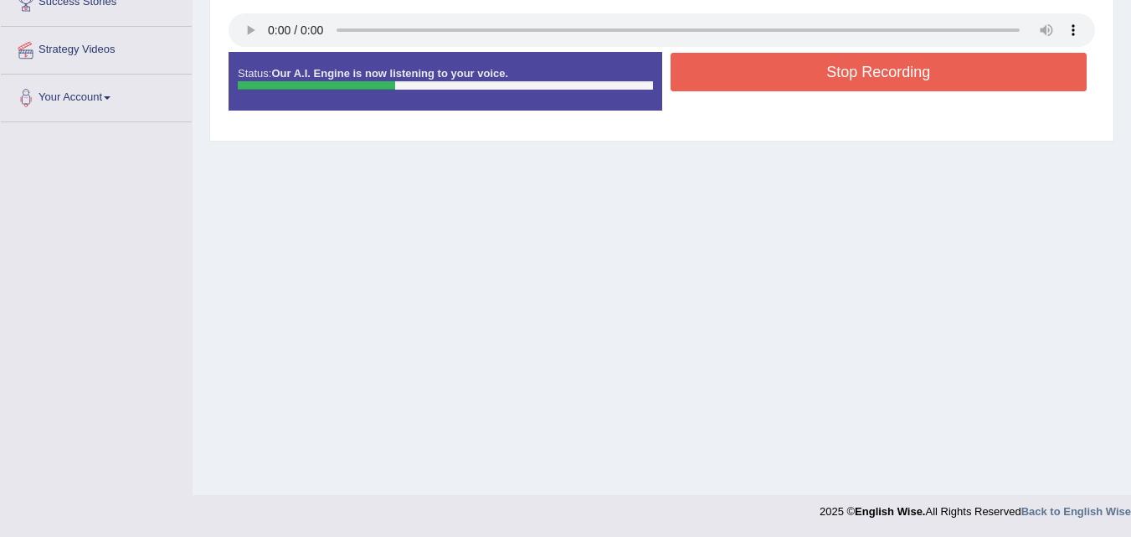
scroll to position [212, 0]
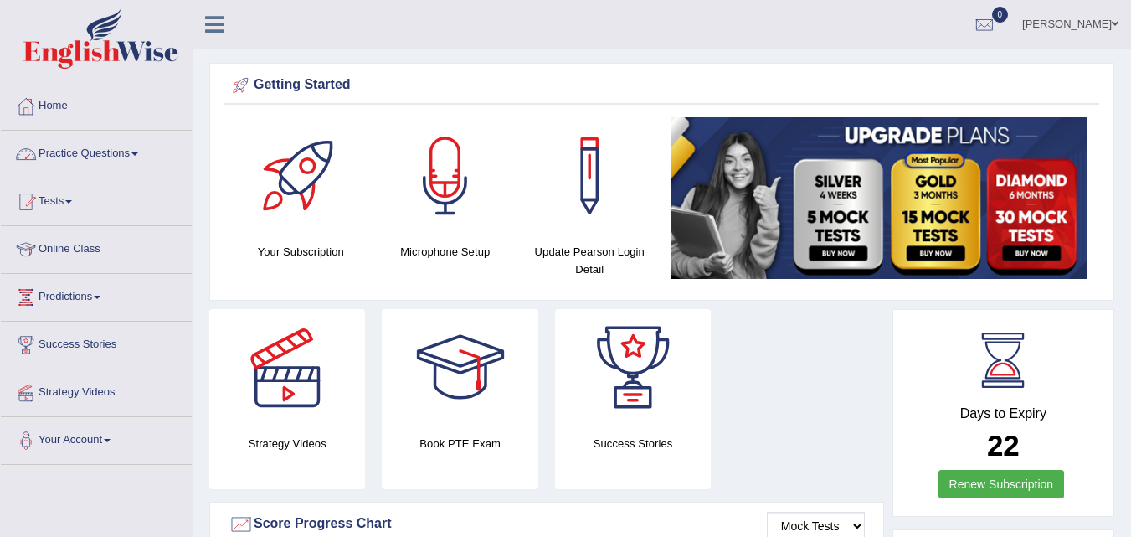
click at [105, 156] on link "Practice Questions" at bounding box center [96, 152] width 191 height 42
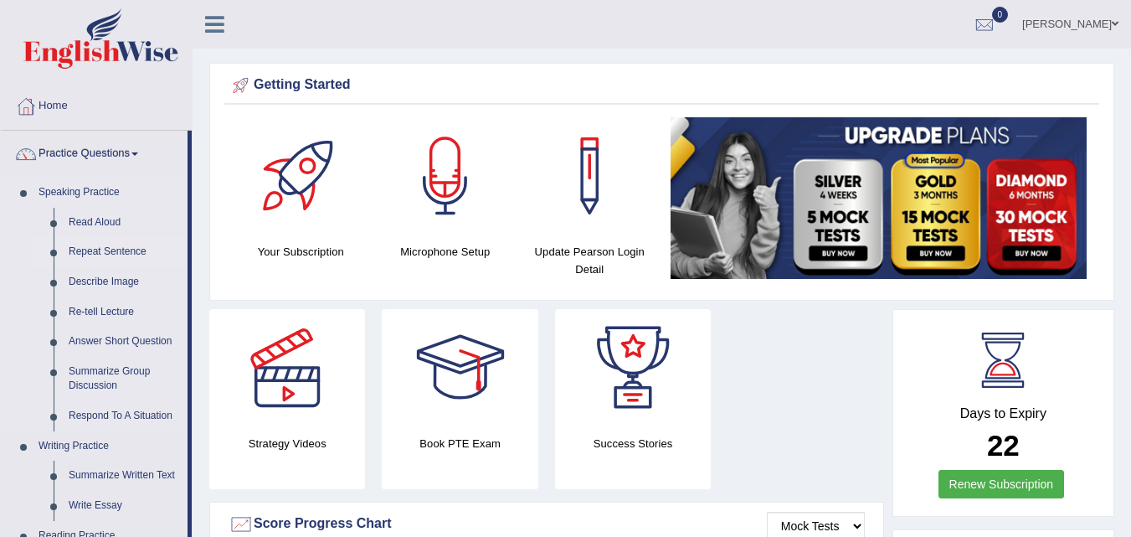
click at [109, 242] on link "Repeat Sentence" at bounding box center [124, 252] width 126 height 30
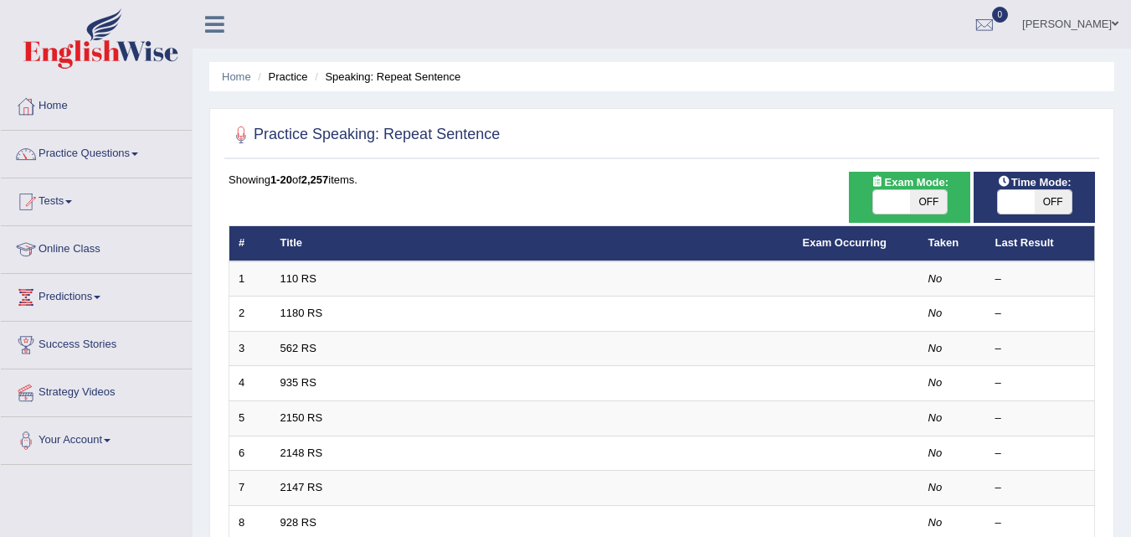
click at [303, 312] on link "1180 RS" at bounding box center [302, 312] width 43 height 13
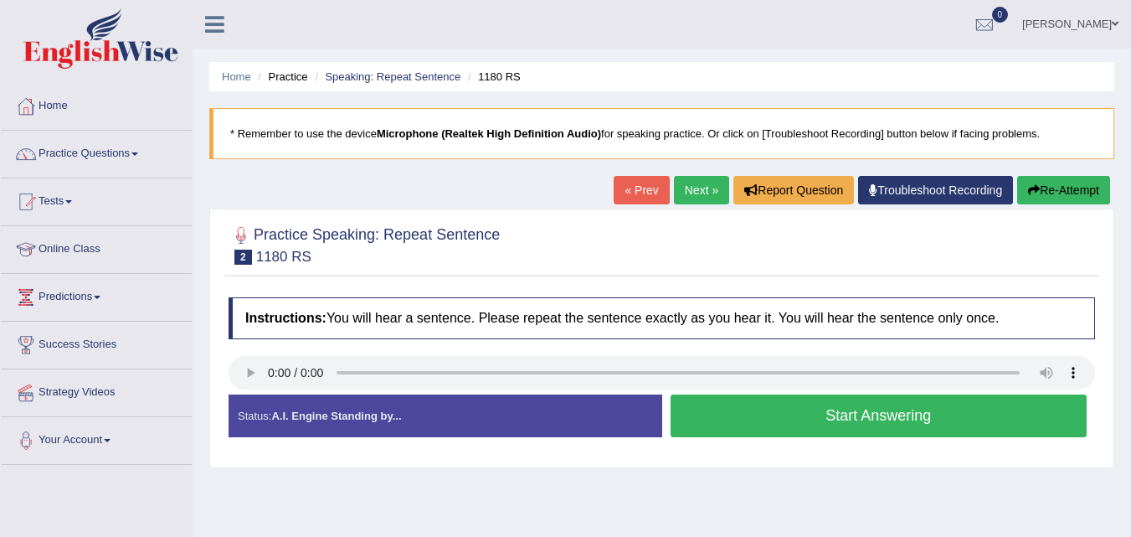
click at [741, 404] on button "Start Answering" at bounding box center [879, 415] width 417 height 43
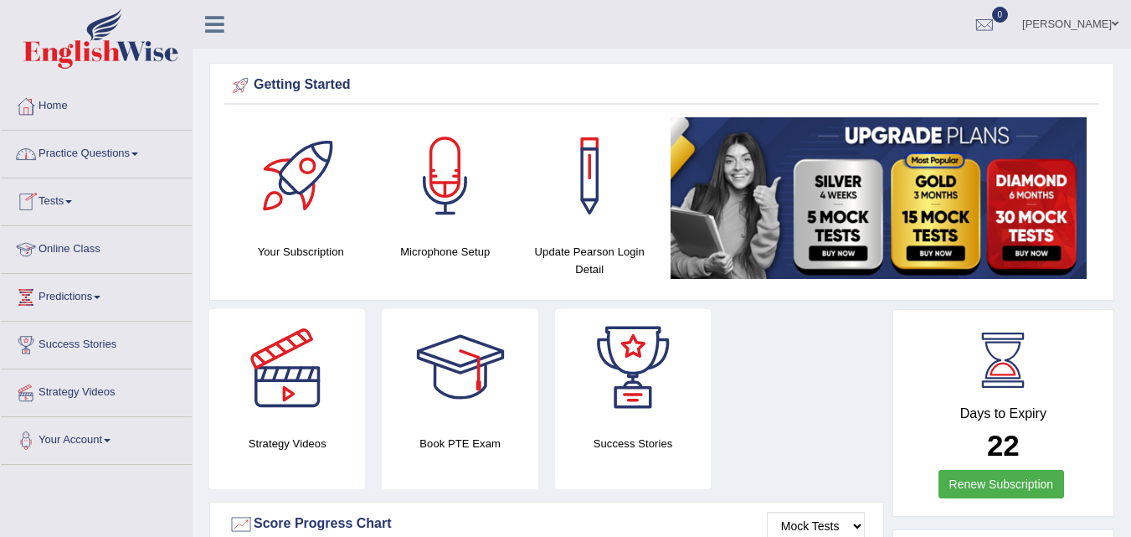
drag, startPoint x: 0, startPoint y: 0, endPoint x: 101, endPoint y: 143, distance: 175.4
click at [101, 143] on link "Practice Questions" at bounding box center [96, 152] width 191 height 42
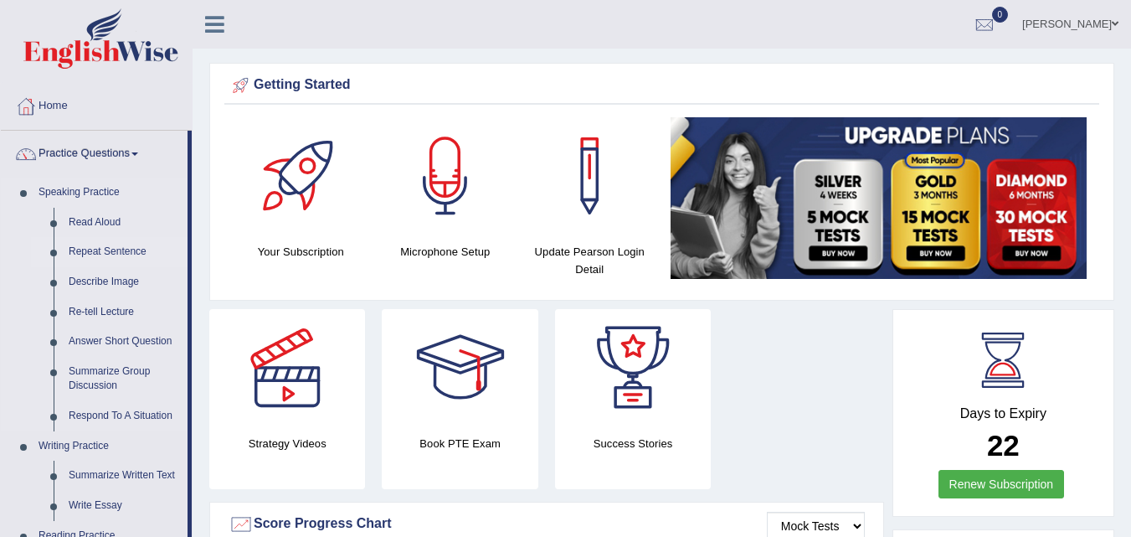
click at [107, 254] on link "Repeat Sentence" at bounding box center [124, 252] width 126 height 30
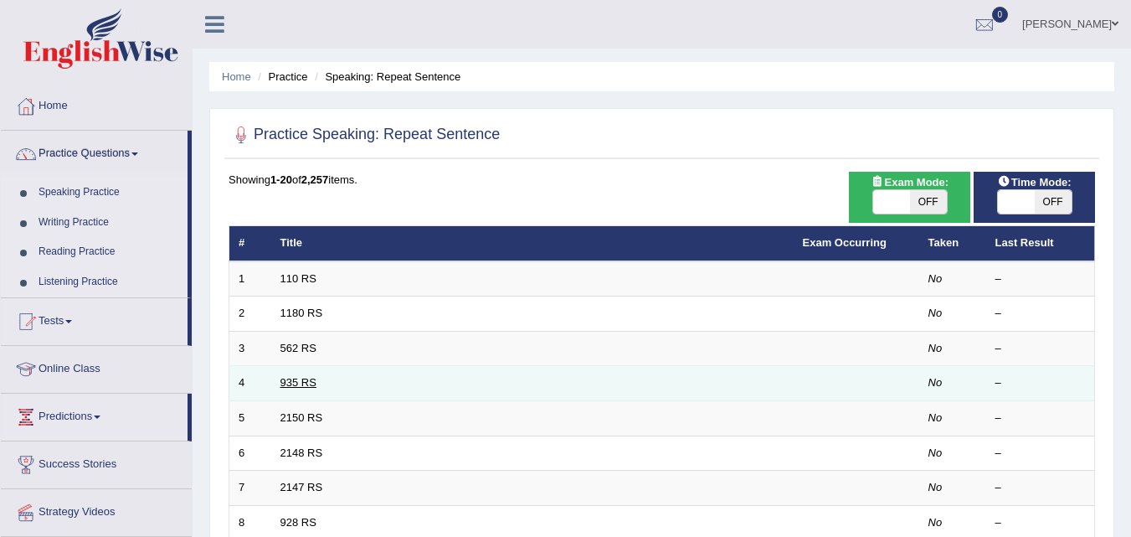
click at [281, 384] on link "935 RS" at bounding box center [299, 382] width 36 height 13
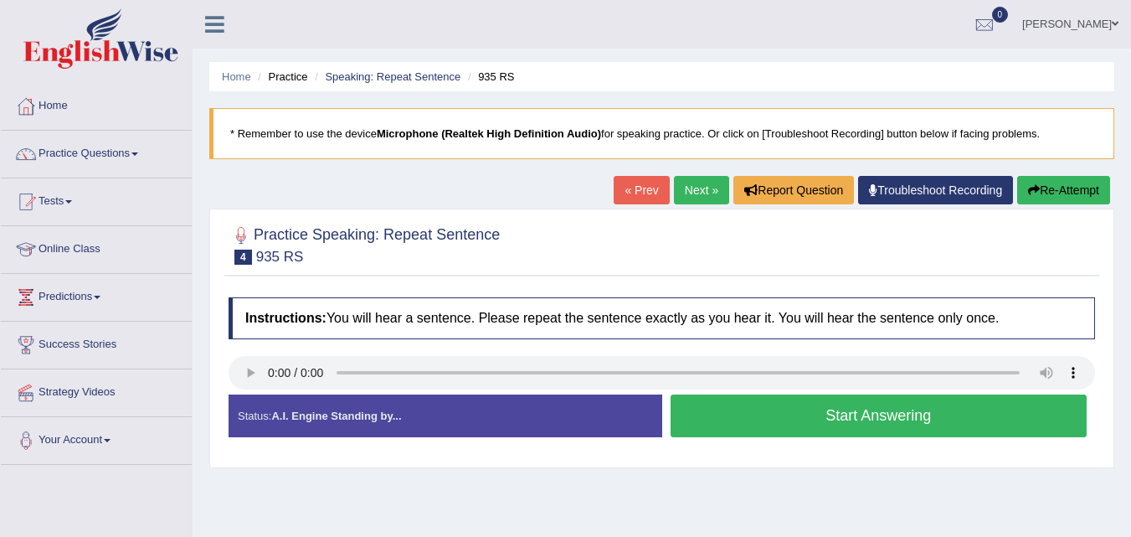
click at [781, 403] on button "Start Answering" at bounding box center [879, 415] width 417 height 43
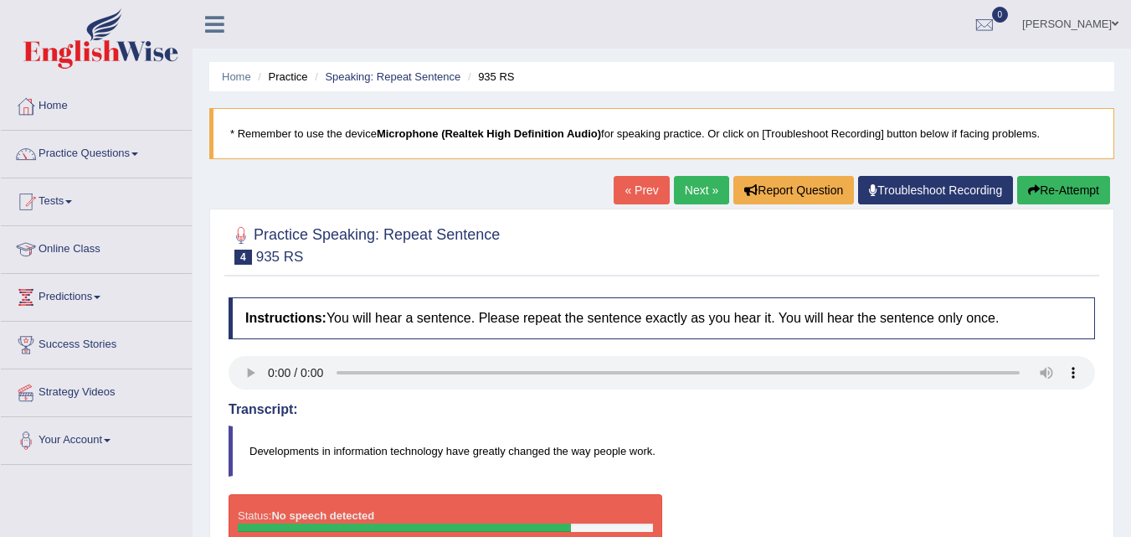
click at [713, 442] on blockquote "Developments in information technology have greatly changed the way people work." at bounding box center [662, 450] width 867 height 51
